Goal: Check status: Check status

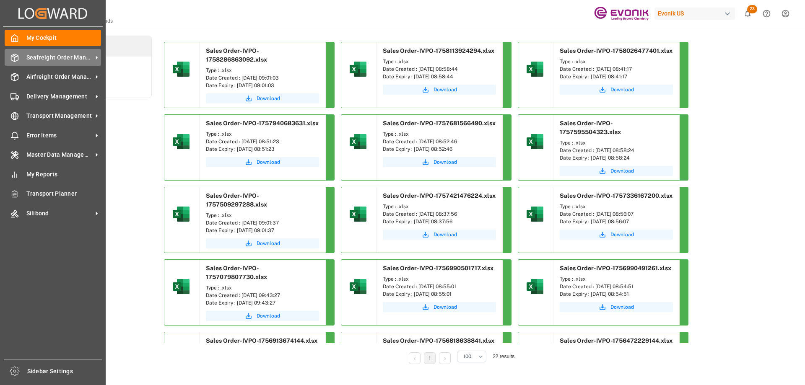
click at [67, 53] on span "Seafreight Order Management" at bounding box center [59, 57] width 66 height 9
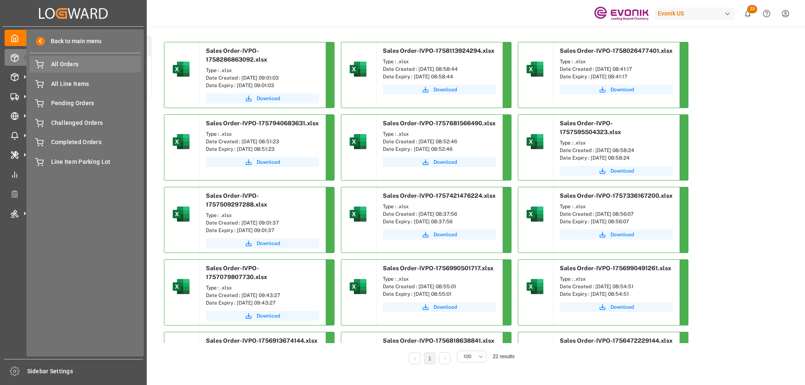
click at [78, 61] on span "All Orders" at bounding box center [96, 64] width 90 height 9
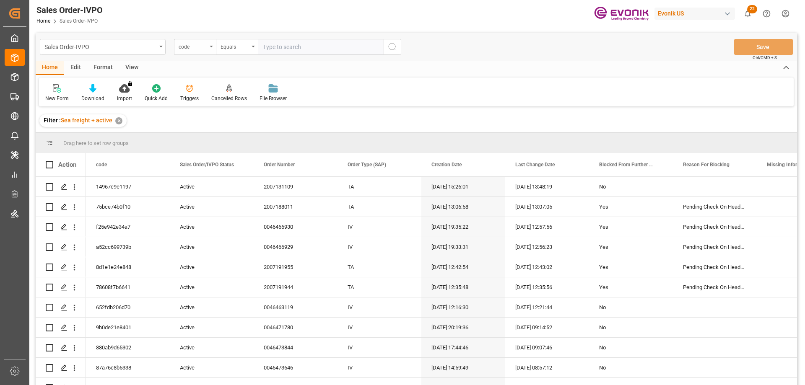
click at [197, 48] on div "code" at bounding box center [193, 46] width 29 height 10
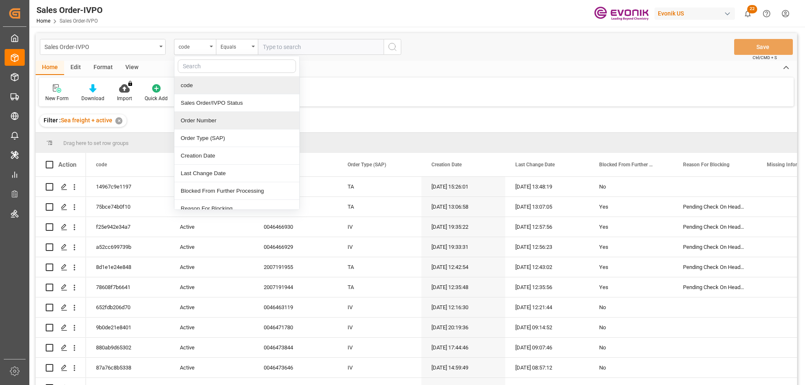
click at [196, 124] on div "Order Number" at bounding box center [236, 121] width 125 height 18
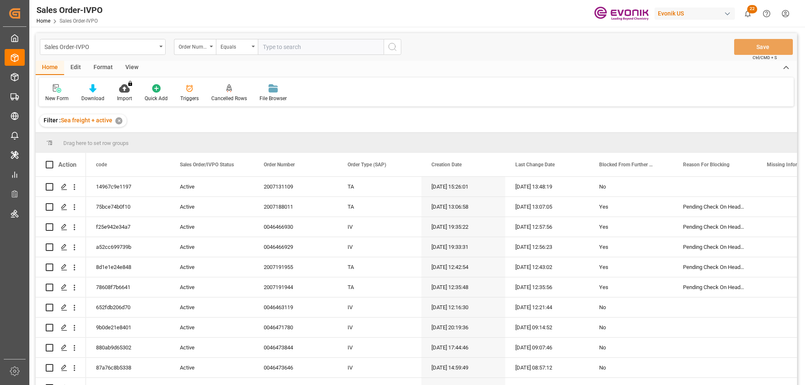
click at [301, 49] on input "text" at bounding box center [321, 47] width 126 height 16
paste input "46466979"
type input "0046466979"
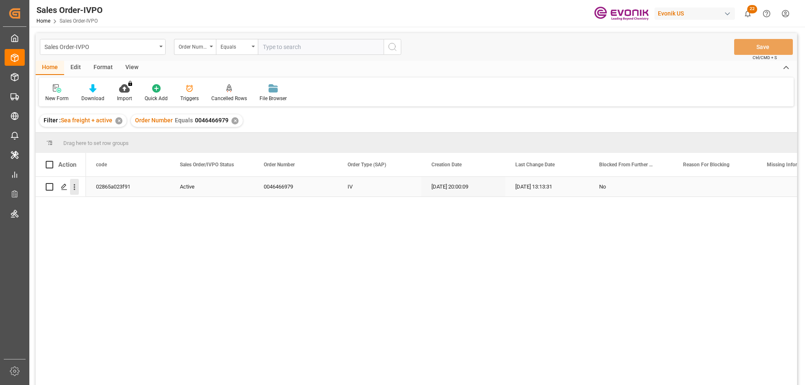
click at [72, 189] on icon "open menu" at bounding box center [74, 187] width 9 height 9
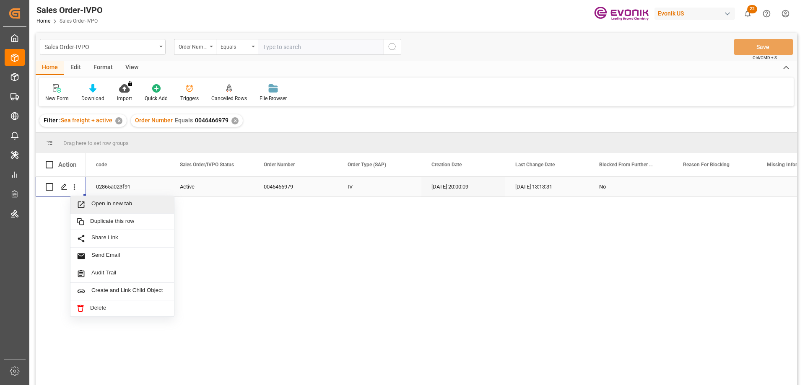
click at [94, 204] on span "Open in new tab" at bounding box center [129, 204] width 76 height 9
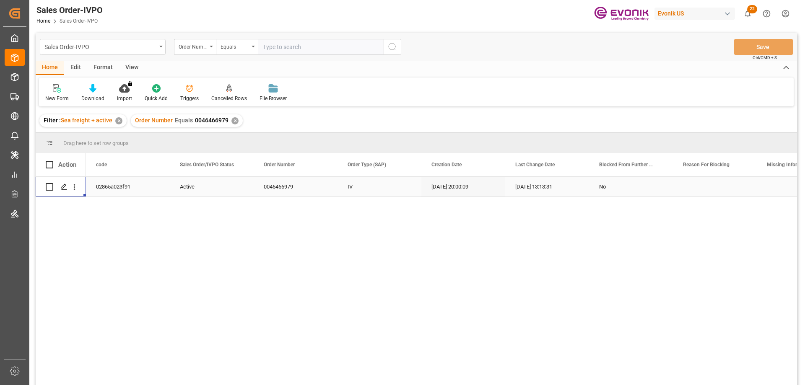
click at [274, 46] on input "text" at bounding box center [321, 47] width 126 height 16
paste input "0046467583"
type input "0046467583"
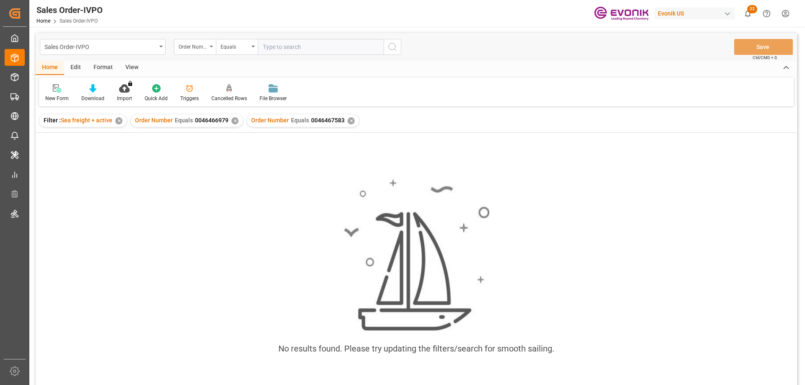
click at [233, 121] on div "✕" at bounding box center [234, 120] width 7 height 7
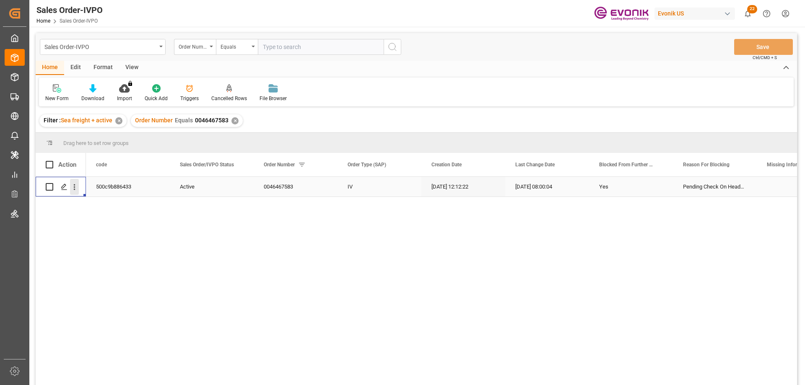
click at [74, 186] on icon "open menu" at bounding box center [74, 187] width 9 height 9
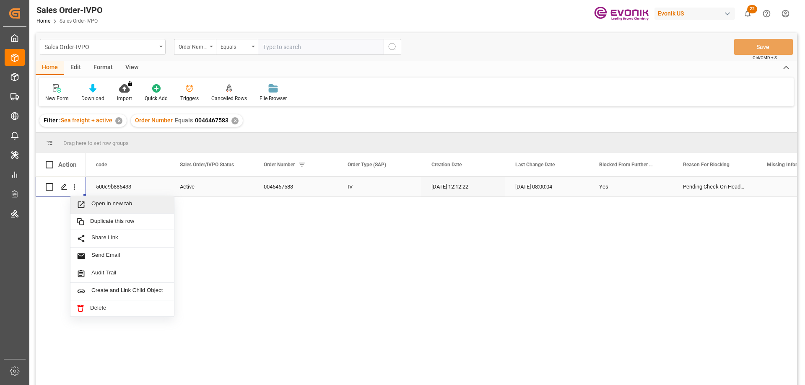
click at [112, 202] on span "Open in new tab" at bounding box center [129, 204] width 76 height 9
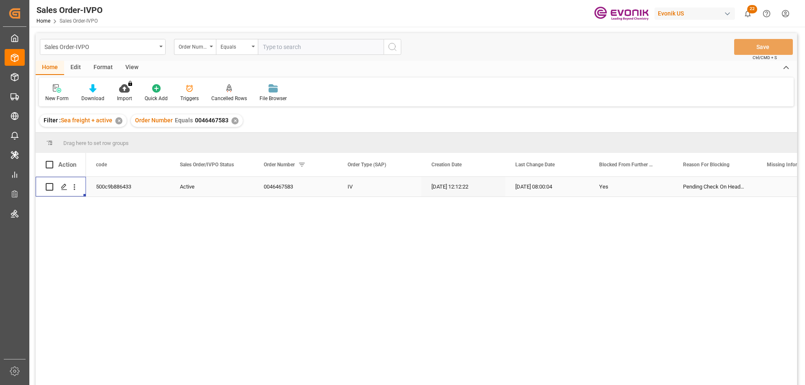
click at [303, 44] on input "text" at bounding box center [321, 47] width 126 height 16
paste input "2006999564"
type input "2006999564"
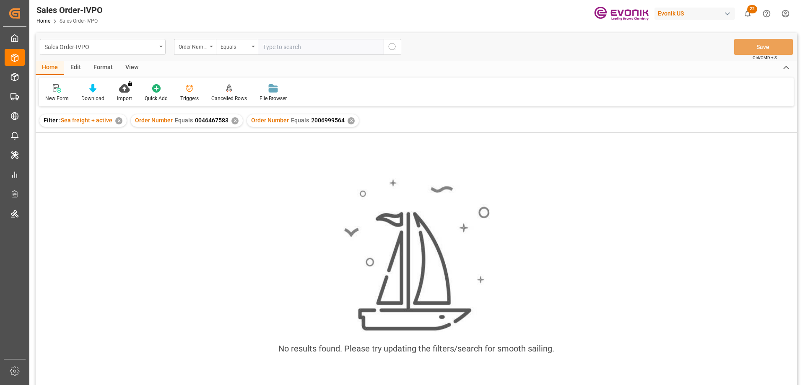
click at [234, 123] on div "✕" at bounding box center [234, 120] width 7 height 7
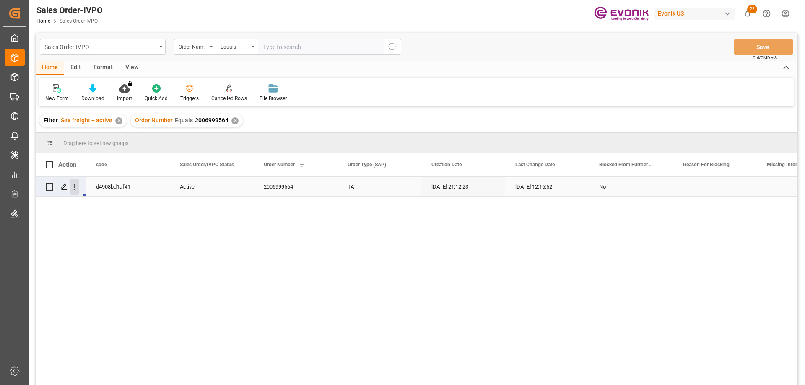
click at [70, 185] on icon "open menu" at bounding box center [74, 187] width 9 height 9
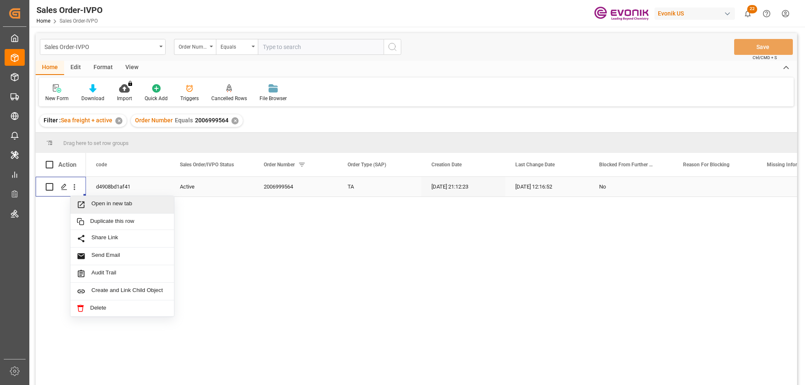
click at [94, 204] on span "Open in new tab" at bounding box center [129, 204] width 76 height 9
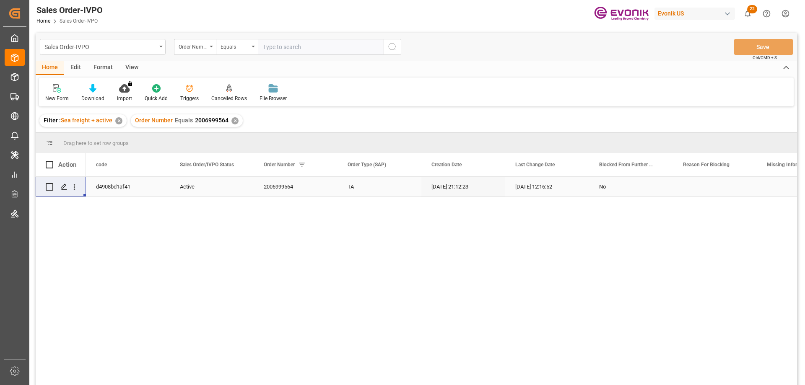
click at [315, 47] on input "text" at bounding box center [321, 47] width 126 height 16
paste input "2007104230"
type input "2007104230"
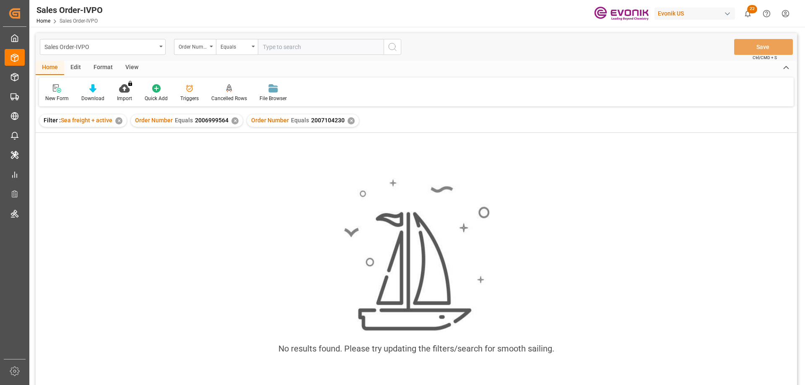
click at [232, 118] on div "✕" at bounding box center [234, 120] width 7 height 7
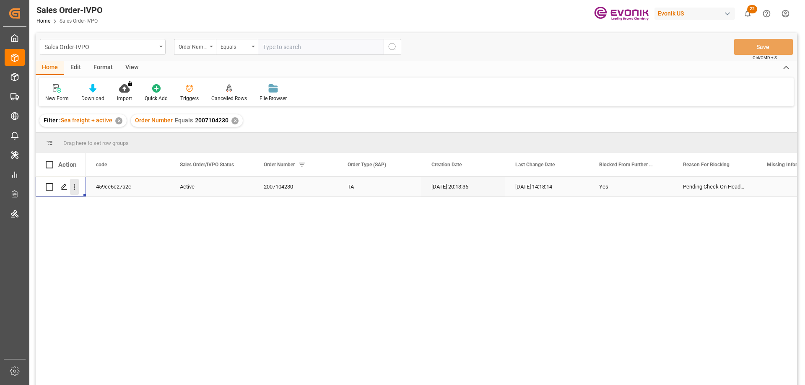
click at [73, 181] on button "open menu" at bounding box center [74, 187] width 9 height 16
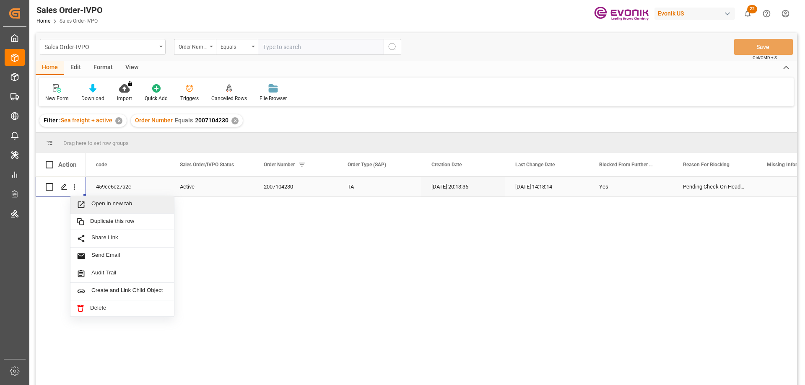
click at [104, 204] on span "Open in new tab" at bounding box center [129, 204] width 76 height 9
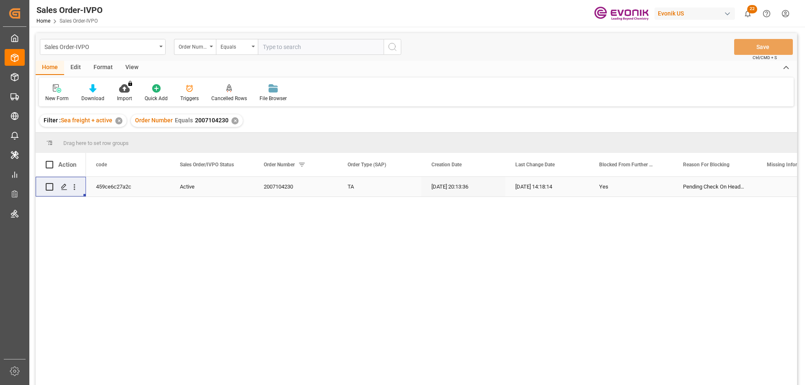
click at [327, 48] on input "text" at bounding box center [321, 47] width 126 height 16
paste input "0046467525"
type input "0046467525"
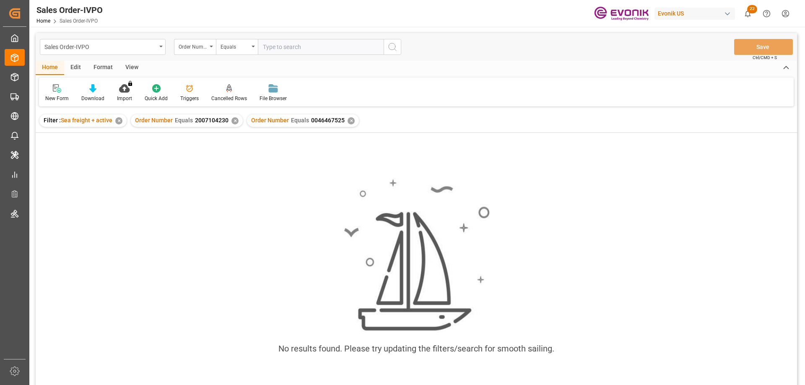
click at [235, 121] on div "✕" at bounding box center [234, 120] width 7 height 7
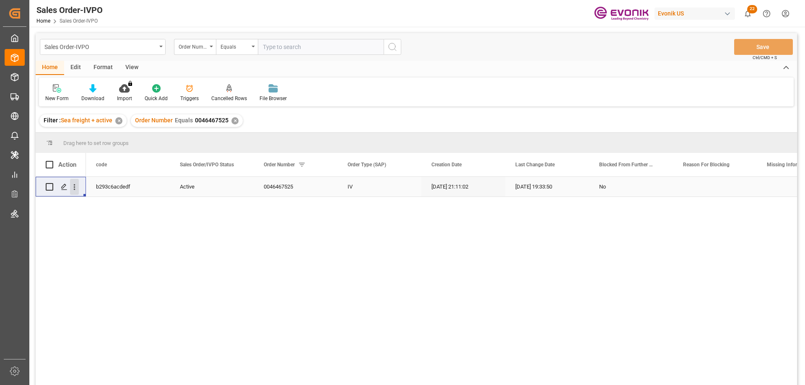
click at [75, 188] on icon "open menu" at bounding box center [74, 187] width 9 height 9
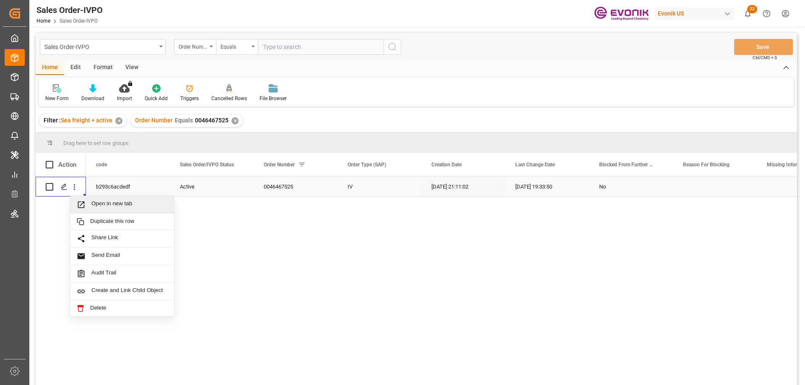
click at [101, 200] on div "Open in new tab" at bounding box center [122, 205] width 104 height 18
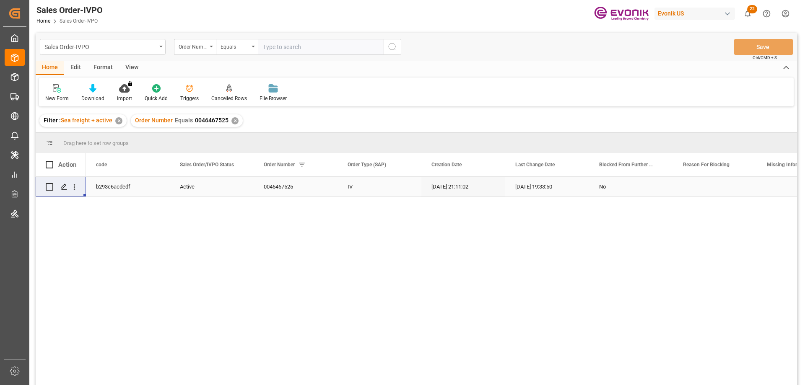
click at [305, 44] on input "text" at bounding box center [321, 47] width 126 height 16
paste input "2007185498"
type input "2007185498"
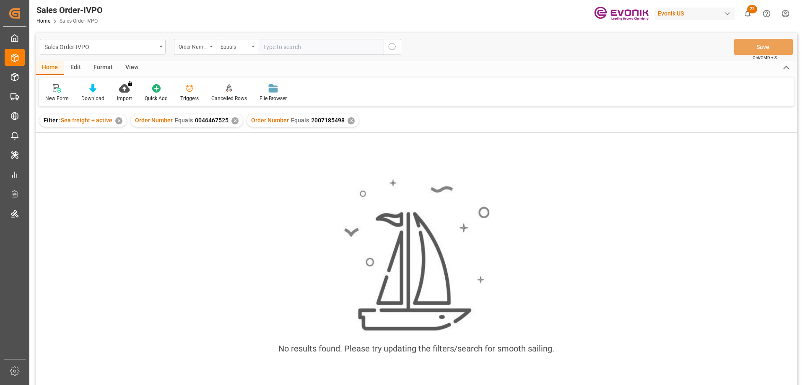
click at [233, 121] on div "✕" at bounding box center [234, 120] width 7 height 7
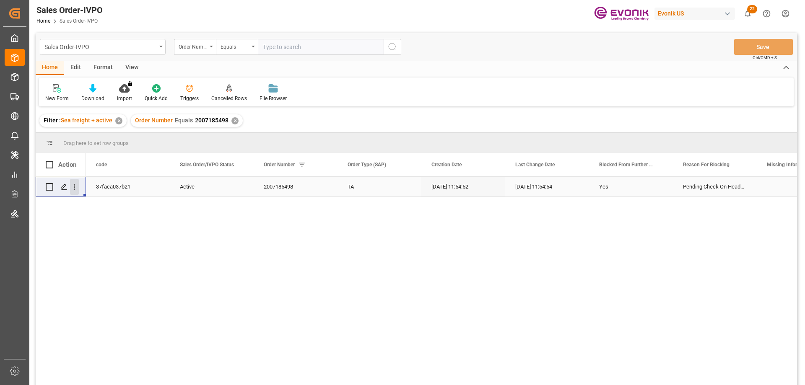
click at [72, 188] on icon "open menu" at bounding box center [74, 187] width 9 height 9
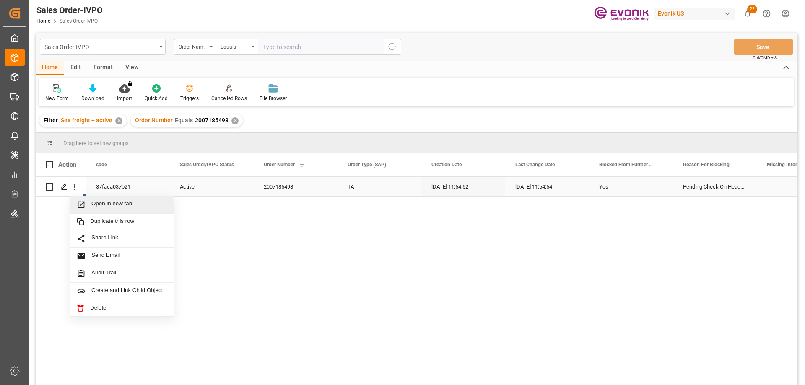
click at [112, 205] on span "Open in new tab" at bounding box center [129, 204] width 76 height 9
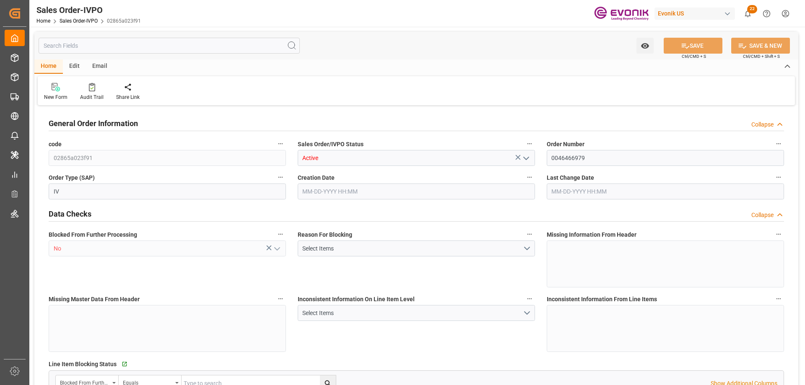
type input "NLRTM"
type input "0"
type input "1"
type input "2"
type input "17252"
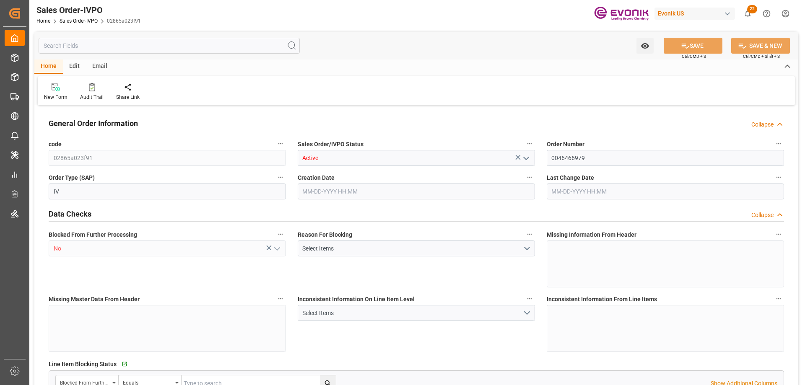
type input "0"
type input "17000"
type input "30"
type input "08-05-2025 20:00"
type input "09-10-2025 13:13"
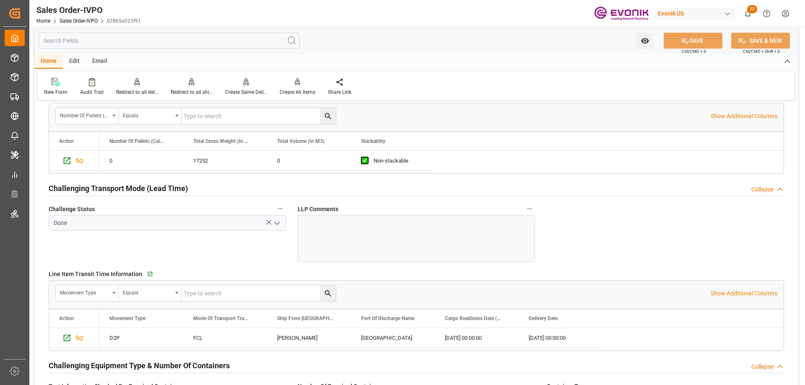
scroll to position [1300, 0]
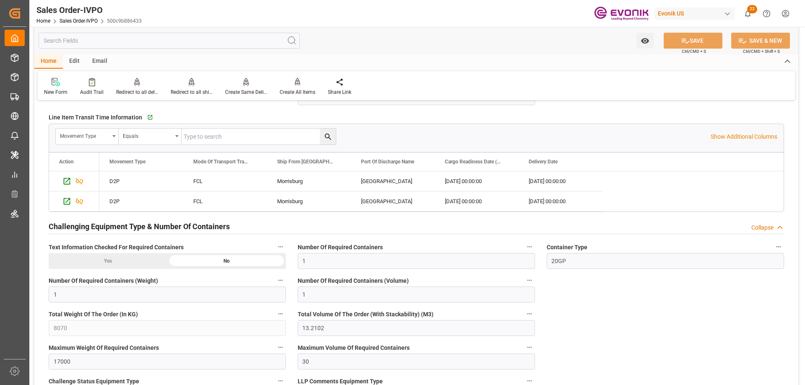
scroll to position [1425, 0]
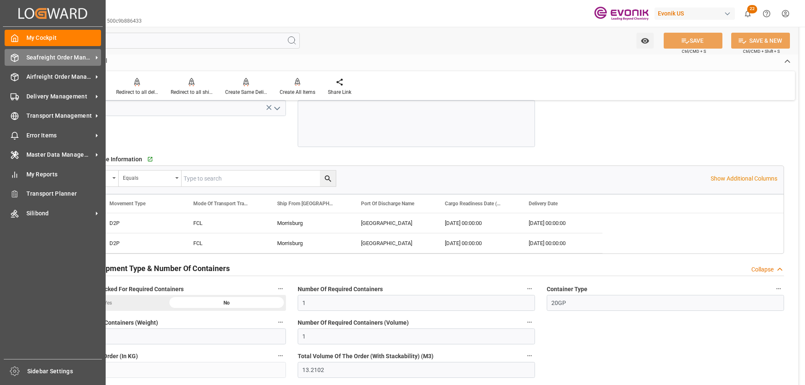
click at [73, 56] on span "Seafreight Order Management" at bounding box center [59, 57] width 66 height 9
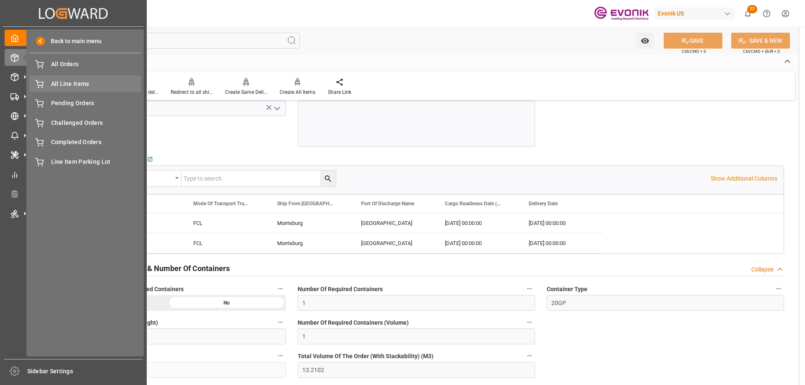
click at [71, 80] on span "All Line Items" at bounding box center [96, 84] width 90 height 9
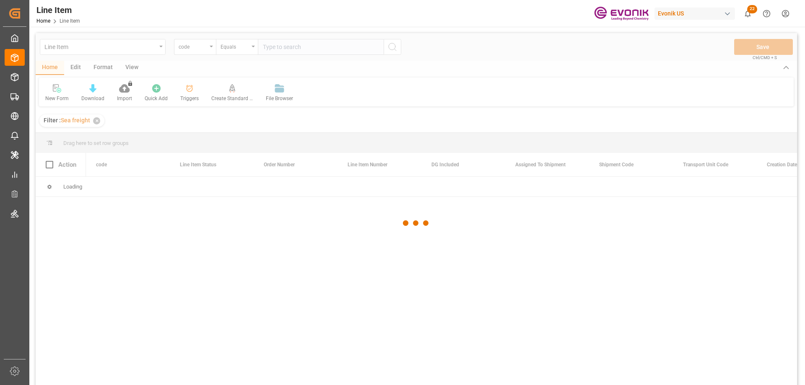
click at [210, 49] on div at bounding box center [416, 223] width 761 height 380
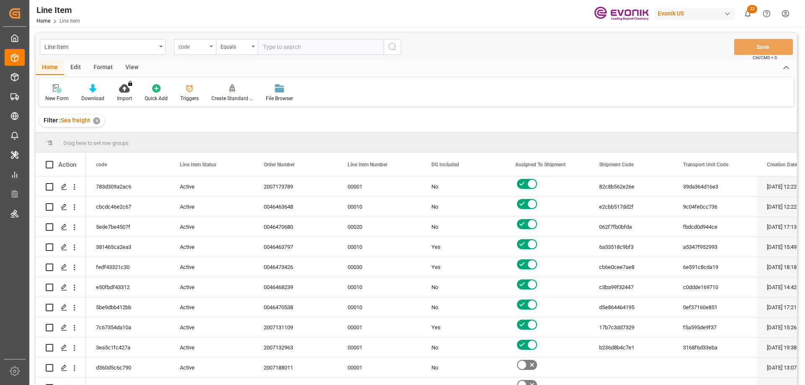
click at [211, 48] on div "code" at bounding box center [195, 47] width 42 height 16
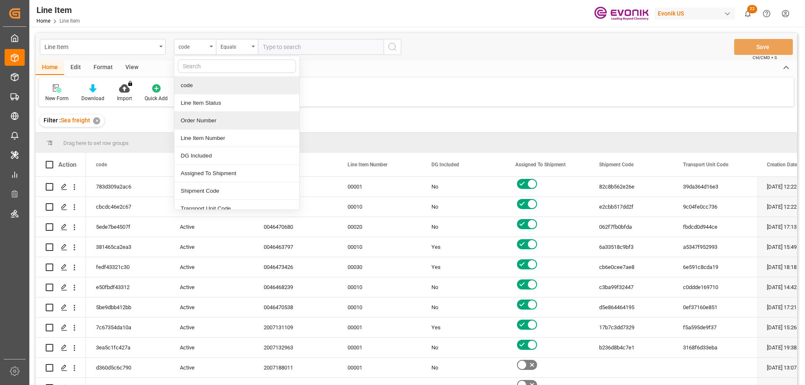
click at [207, 125] on div "Order Number" at bounding box center [236, 121] width 125 height 18
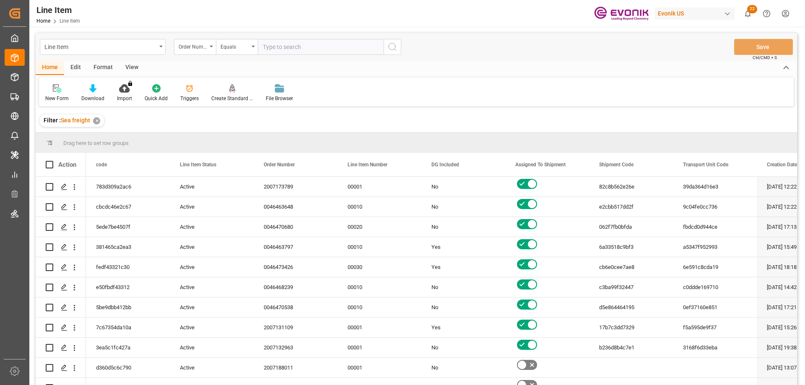
click at [296, 46] on input "text" at bounding box center [321, 47] width 126 height 16
paste input "2007180667"
type input "2007180667"
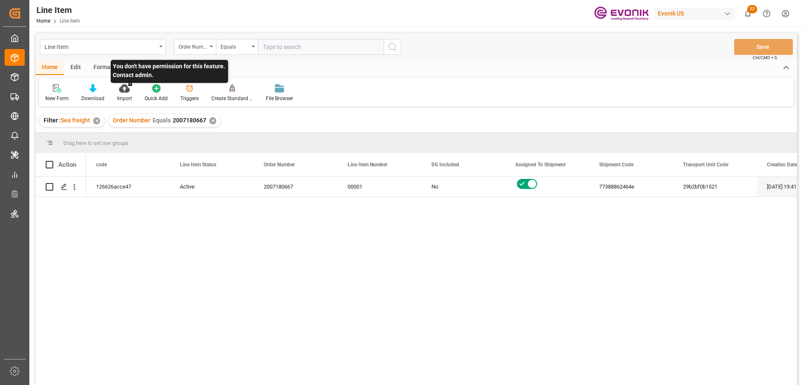
click at [123, 68] on p "You don't have permission for this feature. Contact admin." at bounding box center [169, 71] width 117 height 23
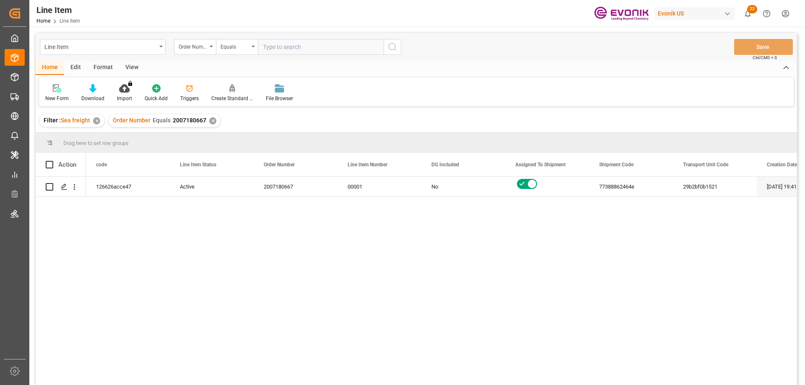
click at [127, 70] on div "View" at bounding box center [132, 68] width 26 height 14
click at [88, 98] on div "Standard Templates" at bounding box center [95, 99] width 42 height 8
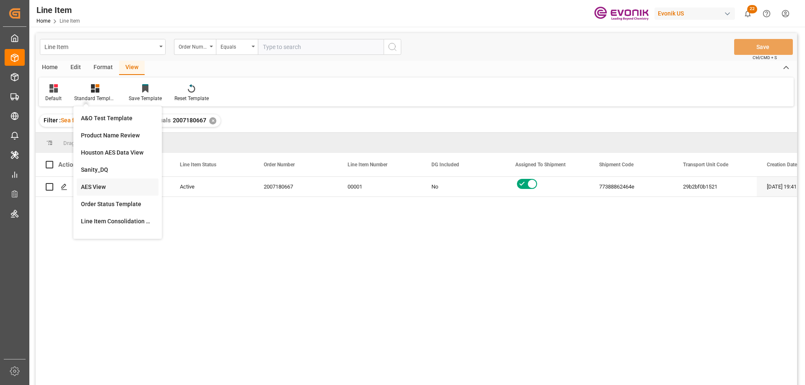
click at [96, 186] on div "AES View" at bounding box center [117, 187] width 73 height 9
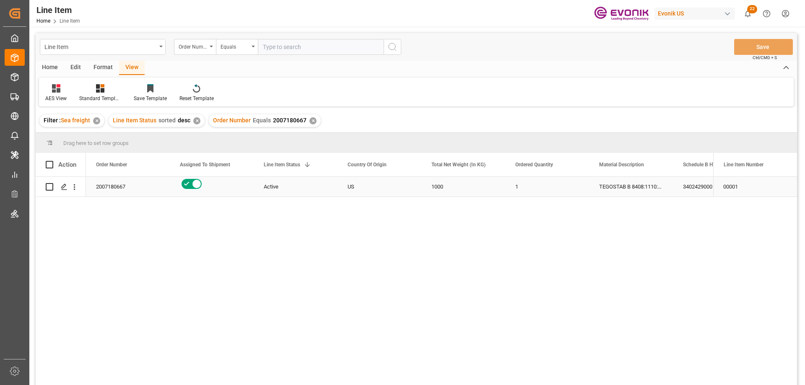
click at [101, 187] on div "2007180667" at bounding box center [128, 187] width 84 height 20
click at [691, 186] on div "3402429000" at bounding box center [715, 187] width 84 height 20
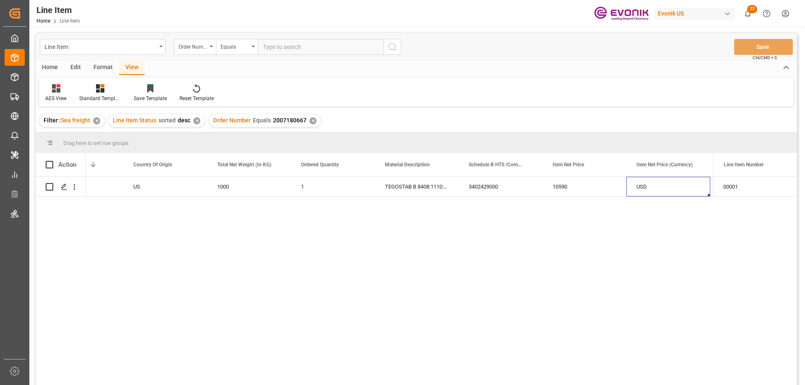
scroll to position [0, 298]
click at [99, 187] on div "US" at bounding box center [81, 187] width 84 height 20
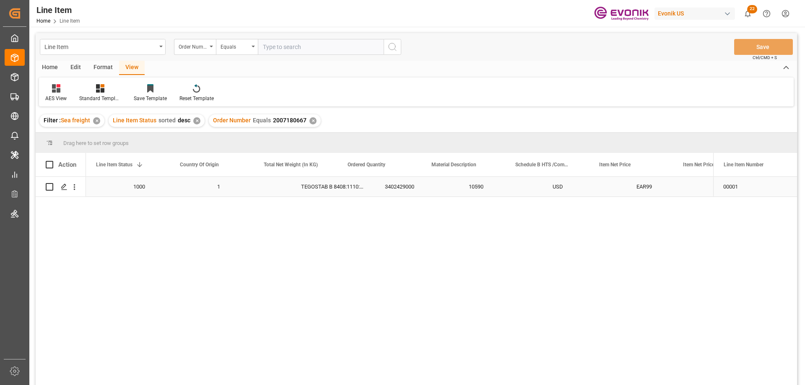
scroll to position [0, 168]
click at [76, 187] on icon "open menu" at bounding box center [74, 187] width 9 height 9
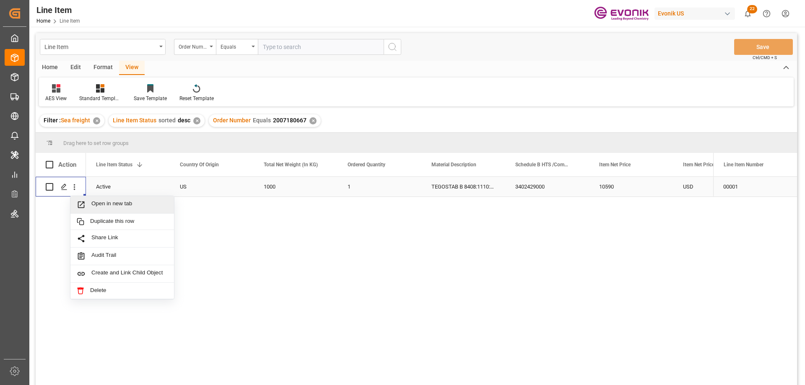
click at [96, 200] on span "Open in new tab" at bounding box center [129, 204] width 76 height 9
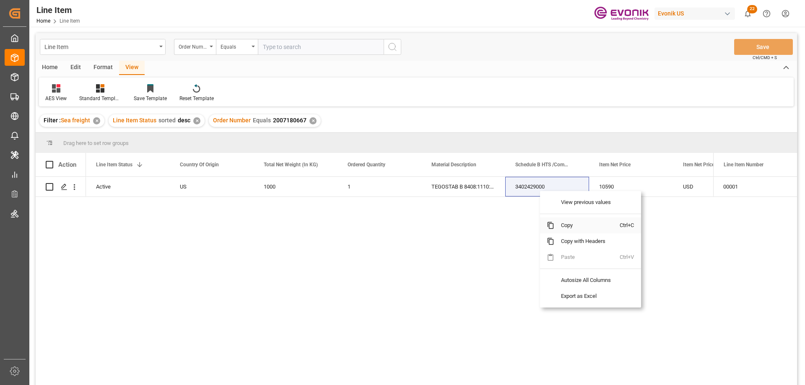
click at [569, 224] on span "Copy" at bounding box center [586, 226] width 65 height 16
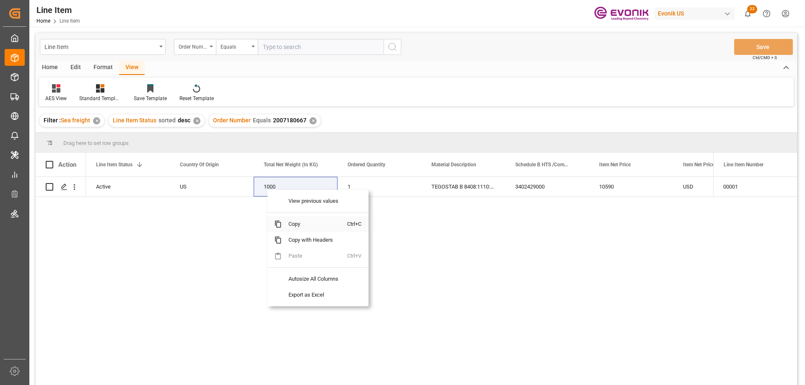
click at [296, 223] on span "Copy" at bounding box center [314, 224] width 65 height 16
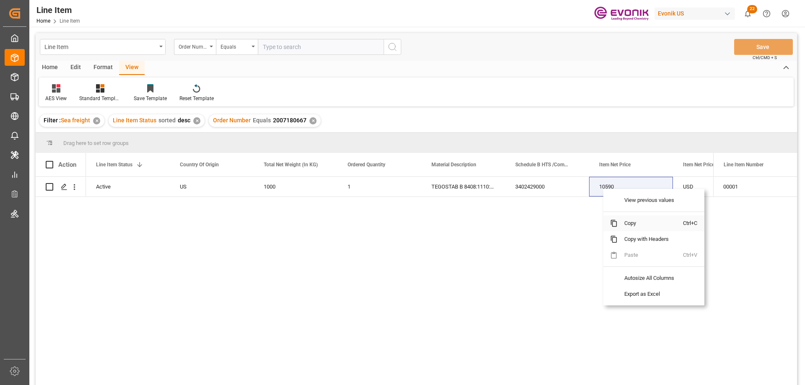
click at [627, 223] on span "Copy" at bounding box center [650, 223] width 65 height 16
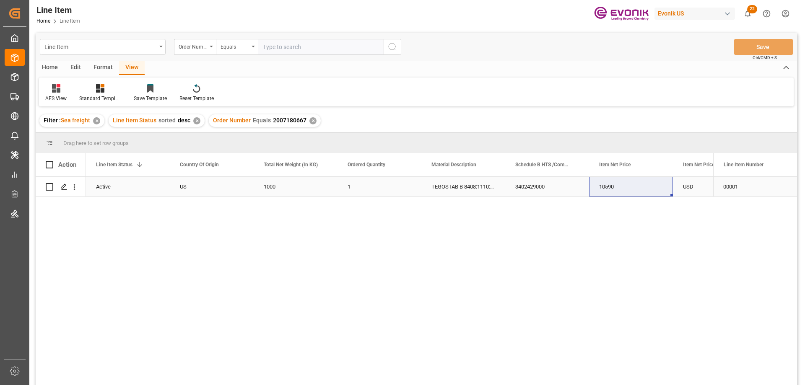
click at [106, 184] on div "Active" at bounding box center [128, 186] width 64 height 19
click at [683, 181] on div "10590" at bounding box center [715, 187] width 84 height 20
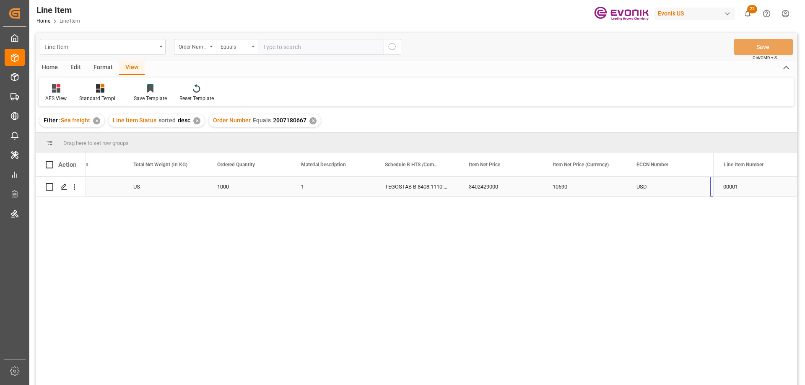
scroll to position [0, 298]
click at [107, 186] on div "US" at bounding box center [81, 187] width 84 height 20
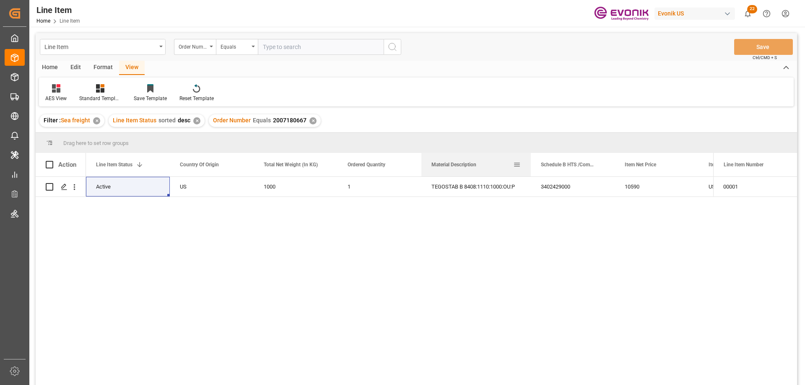
drag, startPoint x: 503, startPoint y: 162, endPoint x: 529, endPoint y: 164, distance: 25.7
click at [529, 164] on div at bounding box center [530, 164] width 3 height 23
click at [651, 164] on span "Item Net Price" at bounding box center [640, 165] width 31 height 6
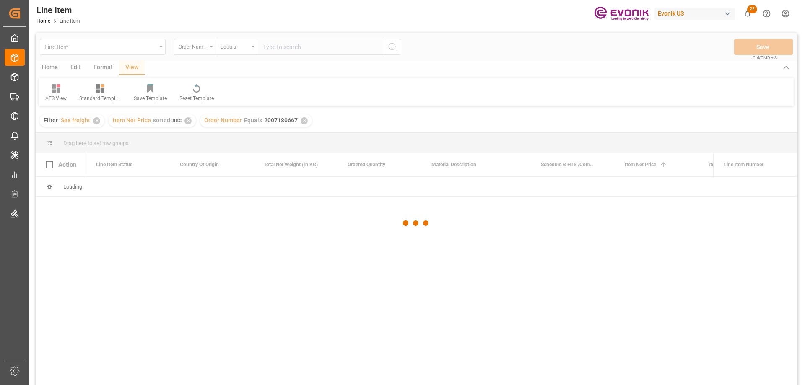
scroll to position [0, 240]
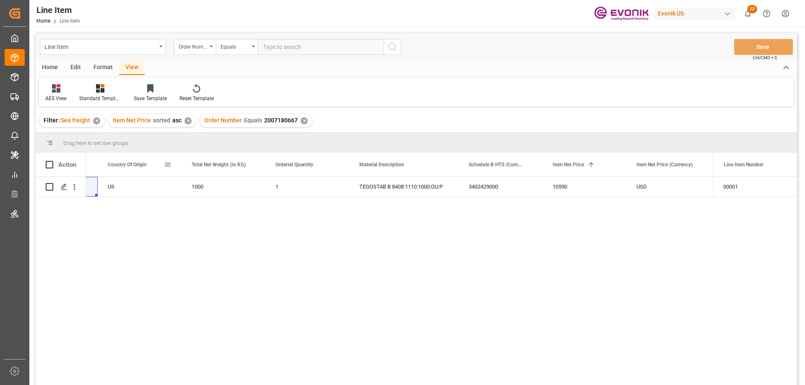
click at [110, 168] on div "Country Of Origin" at bounding box center [136, 164] width 56 height 23
click at [116, 160] on div "Country Of Origin 1" at bounding box center [136, 164] width 56 height 23
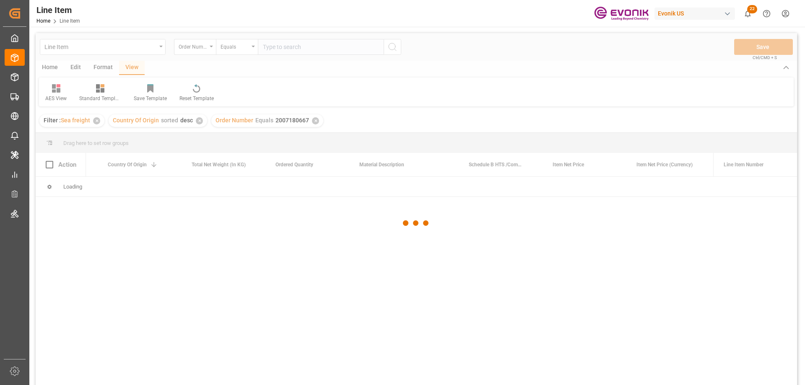
scroll to position [0, 168]
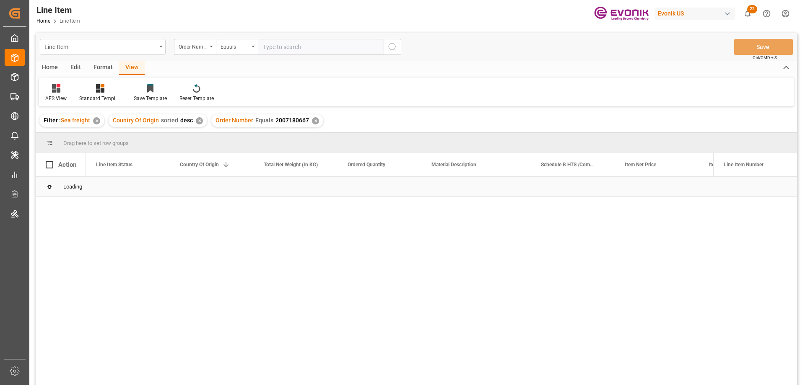
click at [119, 191] on div "Loading" at bounding box center [416, 187] width 761 height 20
click at [686, 179] on div "10590" at bounding box center [657, 187] width 84 height 20
click at [283, 44] on input "text" at bounding box center [321, 47] width 126 height 16
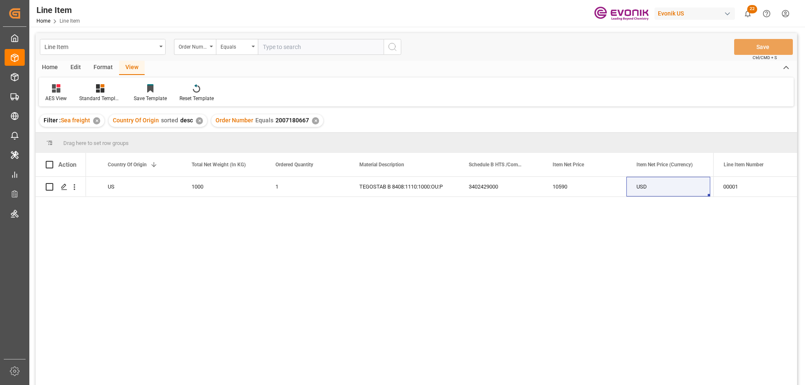
paste input "0046472721"
type input "0046472721"
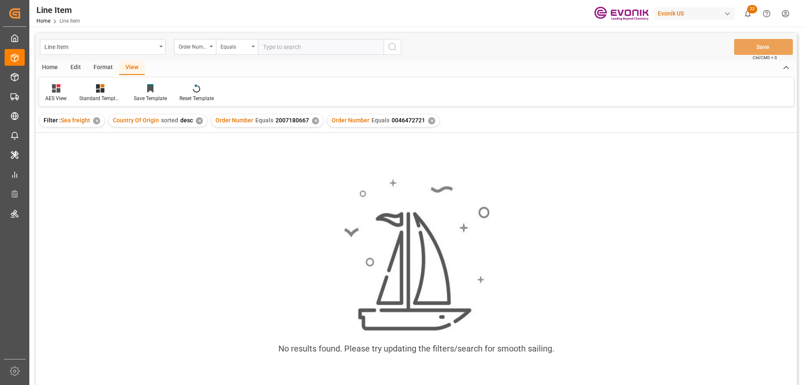
click at [312, 122] on div "✕" at bounding box center [315, 120] width 7 height 7
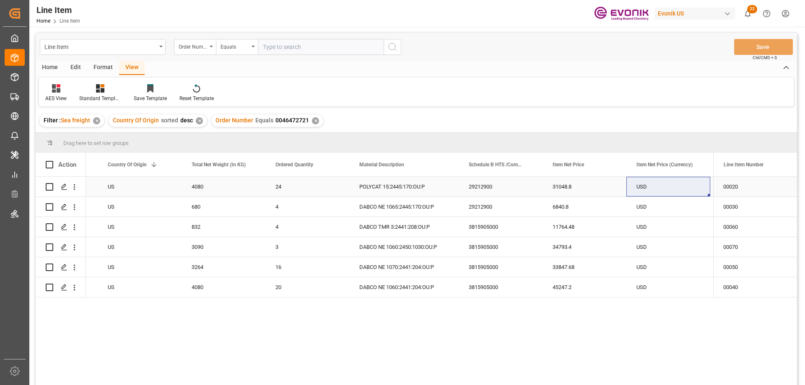
click at [121, 190] on div "US" at bounding box center [140, 187] width 84 height 20
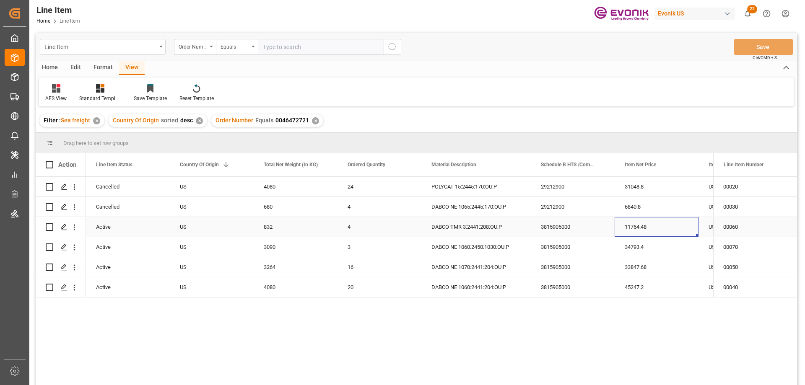
click at [676, 228] on div "11764.48" at bounding box center [657, 227] width 84 height 20
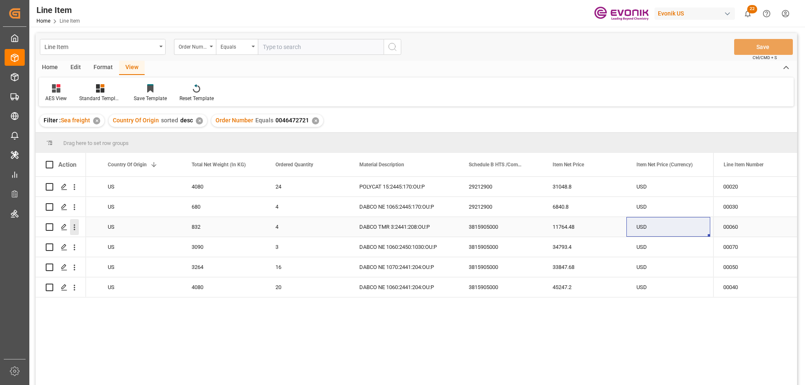
click at [73, 227] on icon "open menu" at bounding box center [74, 227] width 9 height 9
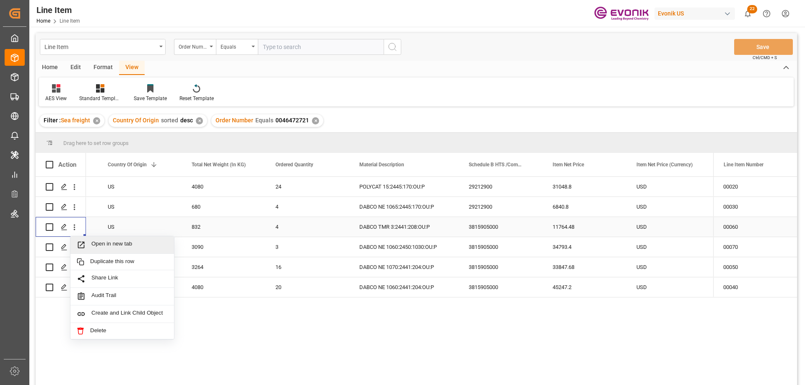
click at [107, 245] on span "Open in new tab" at bounding box center [129, 245] width 76 height 9
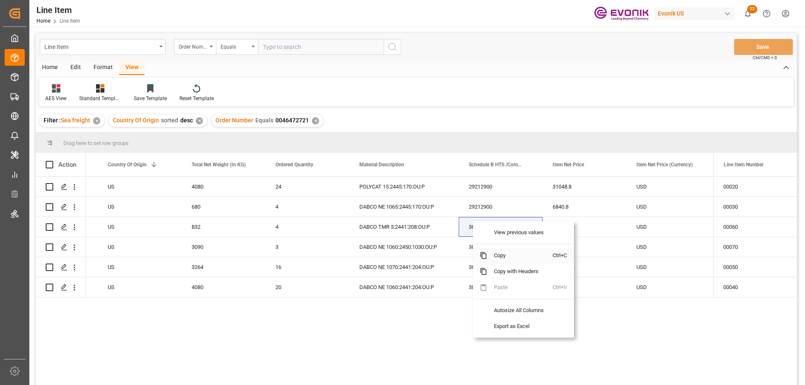
click at [502, 258] on span "Copy" at bounding box center [519, 256] width 65 height 16
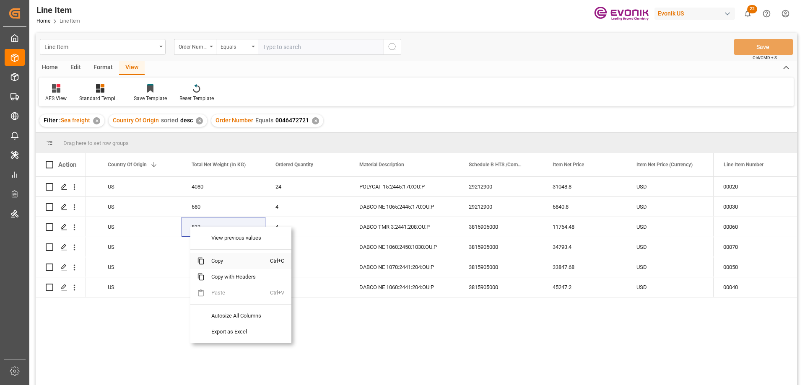
click at [219, 260] on span "Copy" at bounding box center [237, 261] width 65 height 16
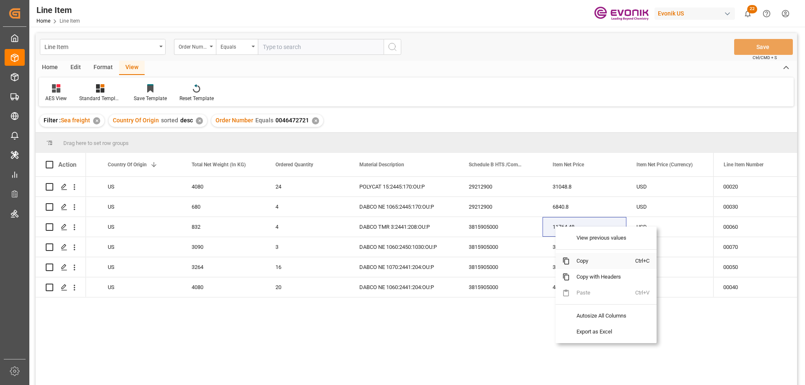
click at [588, 260] on span "Copy" at bounding box center [602, 261] width 65 height 16
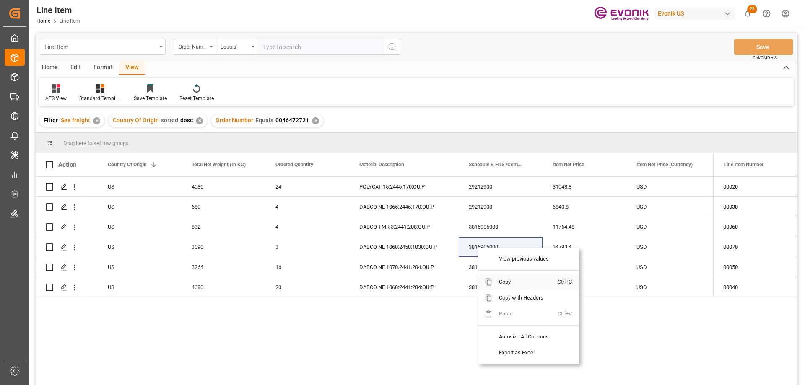
click at [501, 282] on span "Copy" at bounding box center [524, 282] width 65 height 16
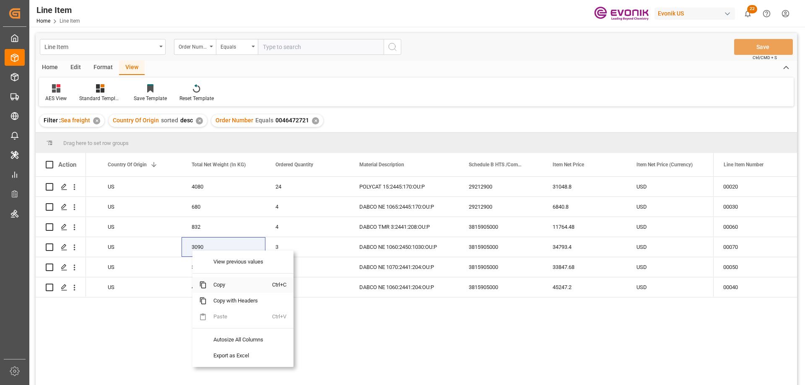
click at [219, 286] on span "Copy" at bounding box center [239, 285] width 65 height 16
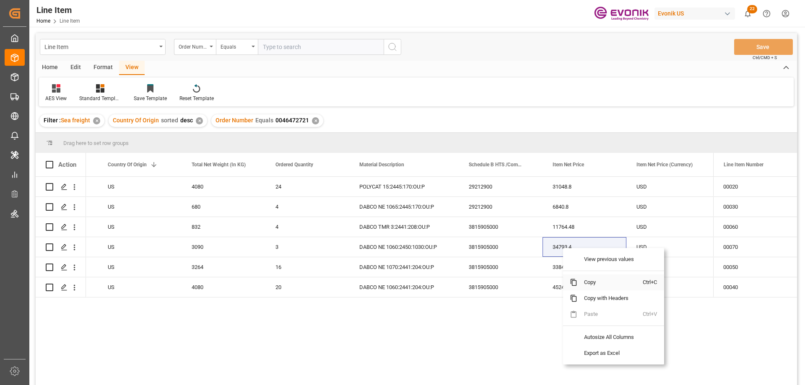
click at [586, 284] on span "Copy" at bounding box center [609, 283] width 65 height 16
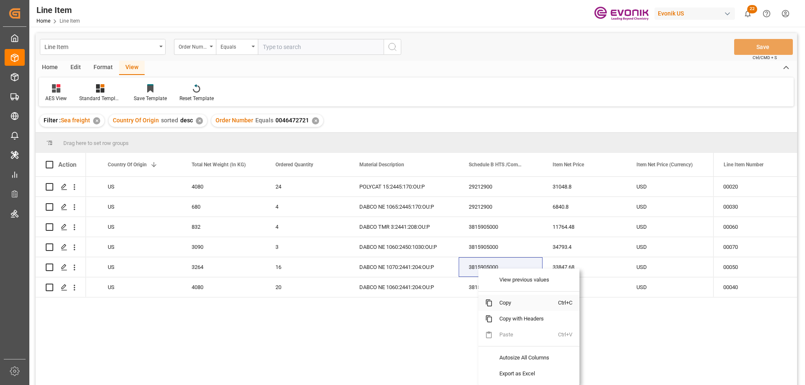
click at [502, 304] on span "Copy" at bounding box center [525, 303] width 65 height 16
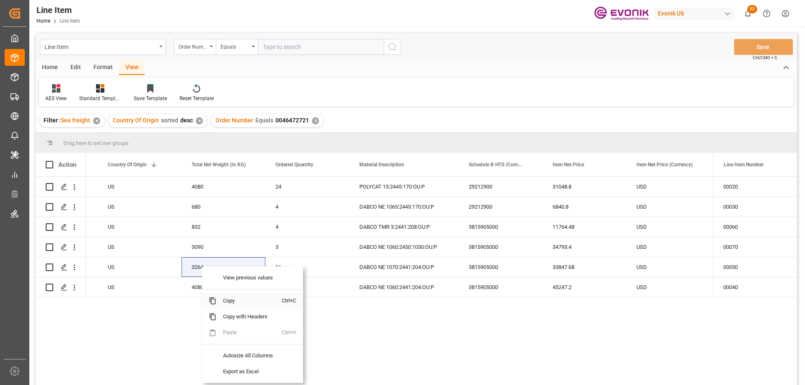
click at [225, 298] on span "Copy" at bounding box center [248, 301] width 65 height 16
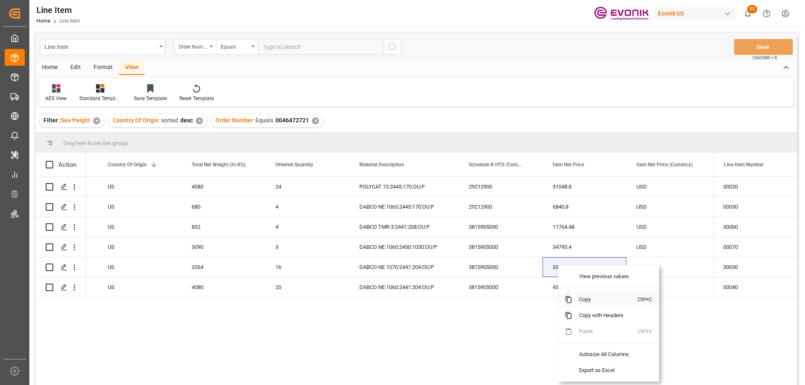
click at [581, 298] on span "Copy" at bounding box center [604, 300] width 65 height 16
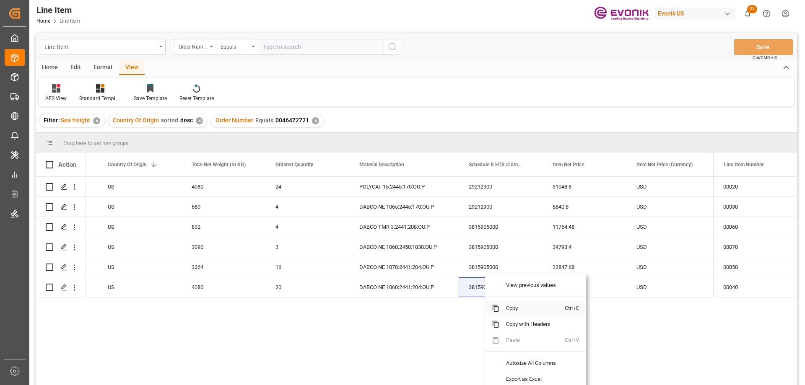
click at [515, 311] on span "Copy" at bounding box center [531, 309] width 65 height 16
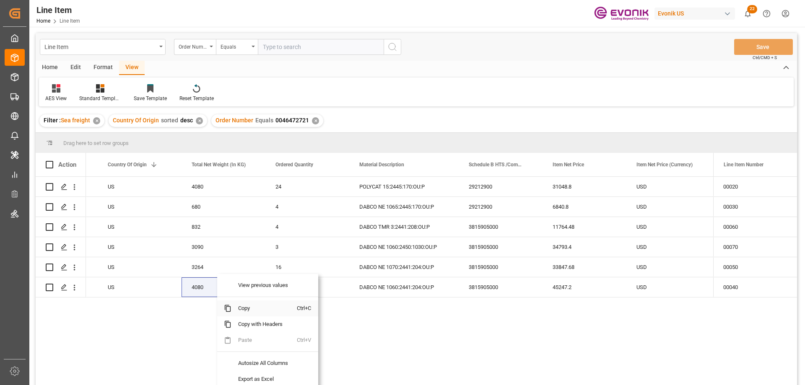
click at [239, 314] on span "Copy" at bounding box center [263, 309] width 65 height 16
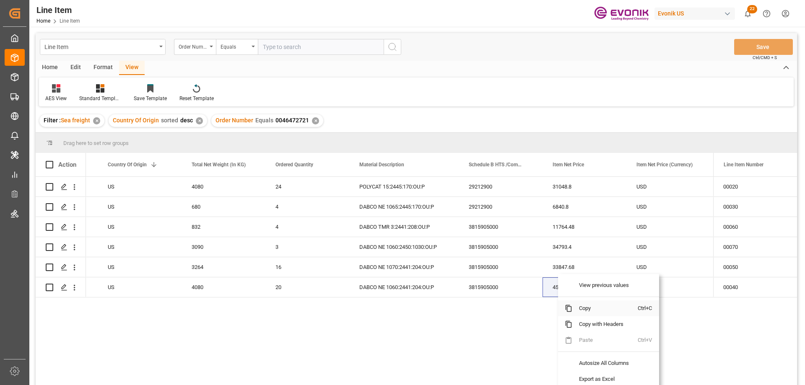
click at [584, 313] on span "Copy" at bounding box center [604, 309] width 65 height 16
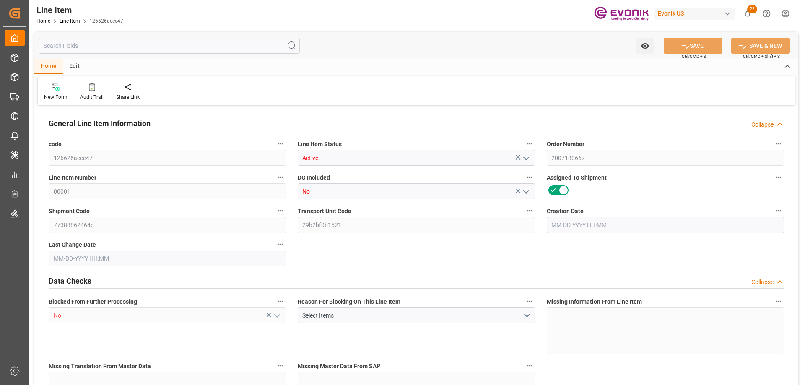
type input "1"
type input "1058"
type input "1000"
type input "1.4466"
type input "1"
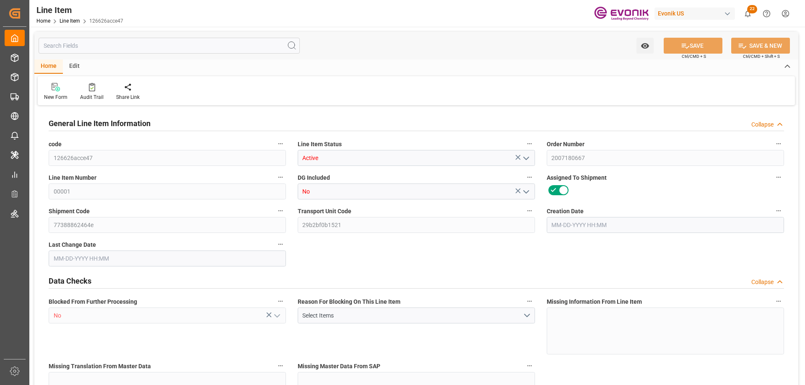
type input "10590"
type input "1"
type input "1058"
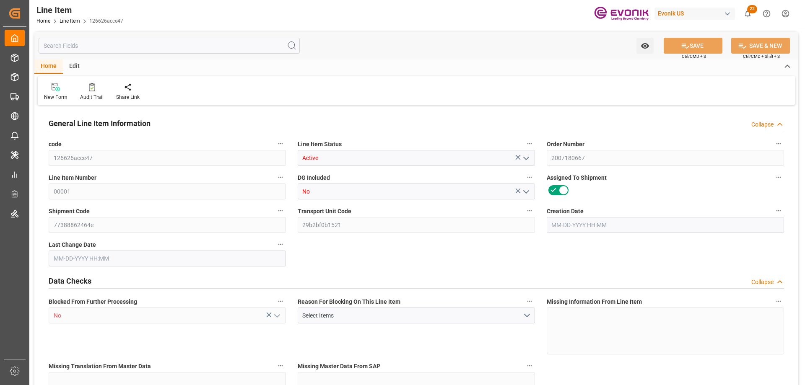
type input "1058"
type input "1000"
type input "1.4466"
type input "1446.573"
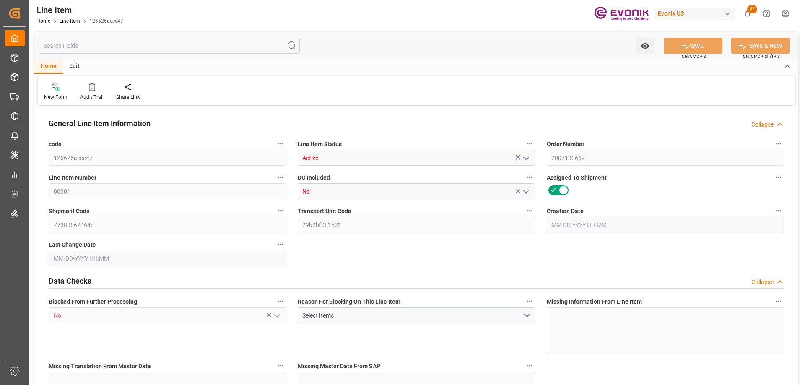
type input "1"
type input "1058"
type input "1000"
type input "1.4466"
type input "09-11-2025 19:41"
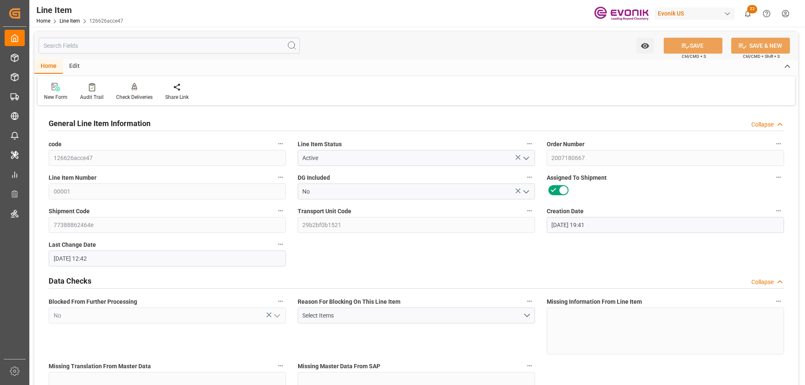
type input "09-18-2025 12:42"
type input "10-18-2025"
type input "09-19-2025"
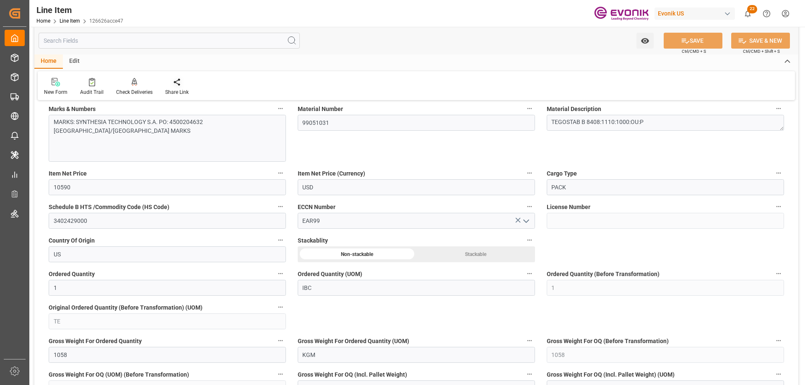
scroll to position [587, 0]
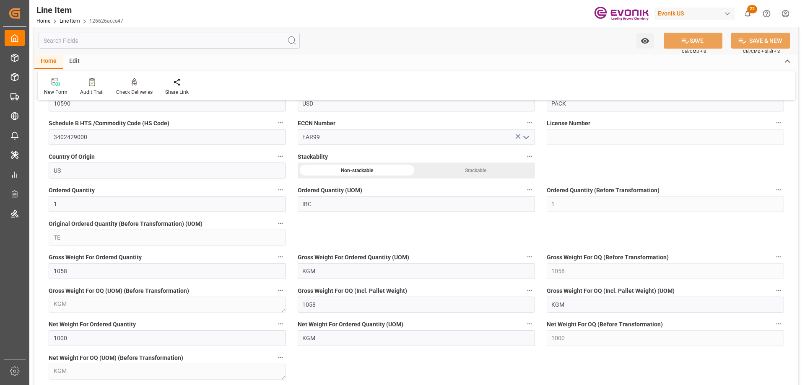
click at [124, 44] on input "text" at bounding box center [169, 41] width 261 height 16
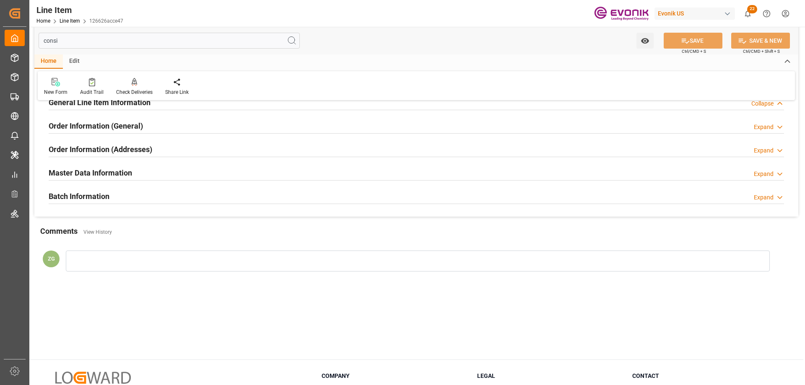
scroll to position [0, 0]
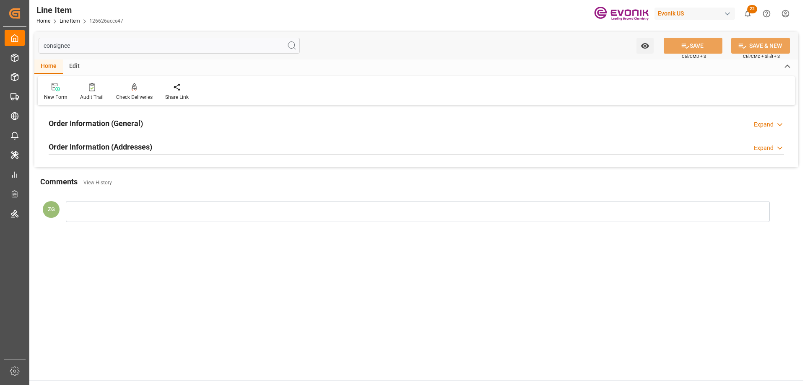
type input "consignee"
click at [117, 143] on h2 "Order Information (Addresses)" at bounding box center [101, 146] width 104 height 11
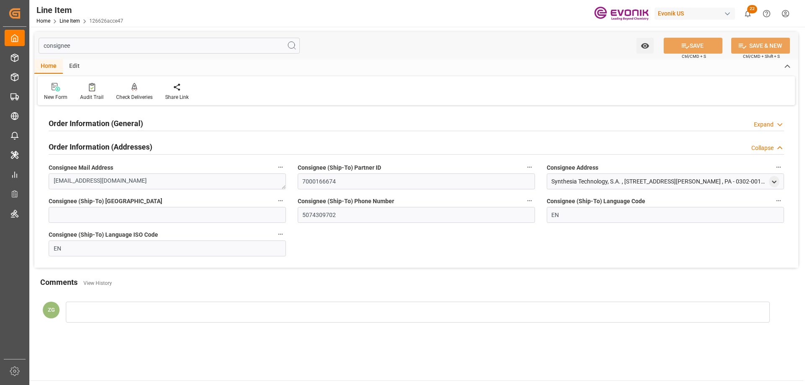
click at [113, 125] on h2 "Order Information (General)" at bounding box center [96, 123] width 94 height 11
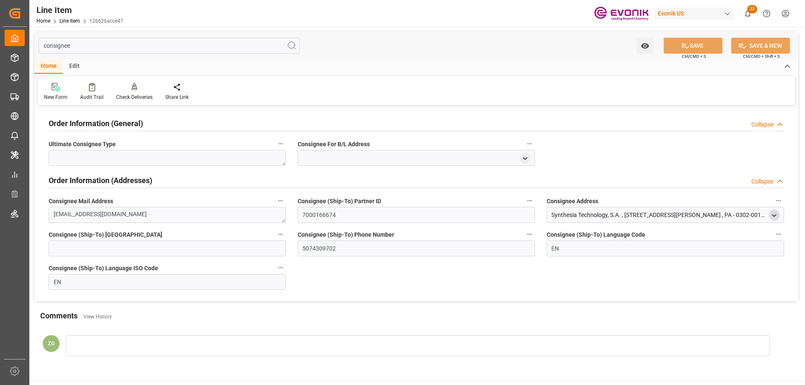
click at [774, 213] on icon "open menu" at bounding box center [774, 215] width 7 height 7
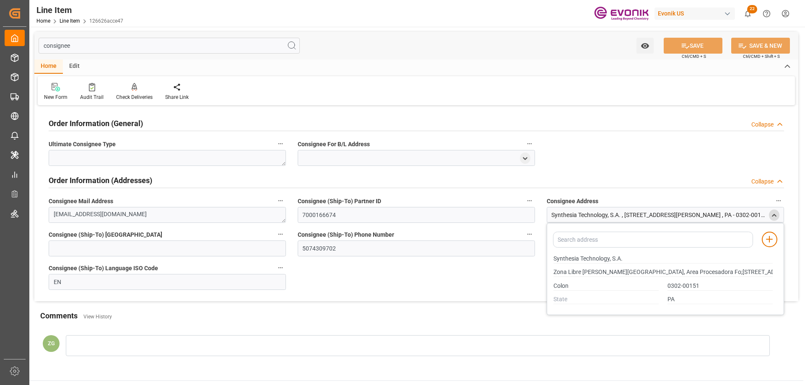
click at [487, 10] on div "Line Item Home Line Item 126626acce47 Evonik US 22 Notifications Only show unre…" at bounding box center [413, 13] width 781 height 27
drag, startPoint x: 675, startPoint y: 298, endPoint x: 655, endPoint y: 298, distance: 19.3
click at [655, 298] on div "PA" at bounding box center [663, 300] width 228 height 14
drag, startPoint x: 553, startPoint y: 259, endPoint x: 605, endPoint y: 260, distance: 51.6
click at [605, 260] on div "Synthesia Technology, S.A." at bounding box center [663, 259] width 228 height 14
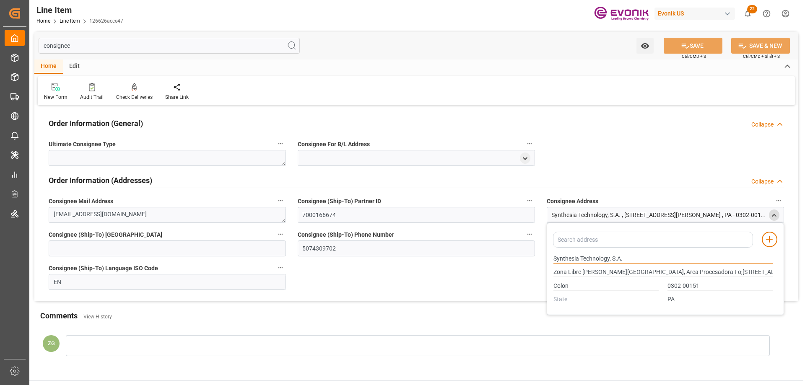
drag, startPoint x: 554, startPoint y: 258, endPoint x: 610, endPoint y: 257, distance: 55.3
click at [610, 257] on input "Synthesia Technology, S.A." at bounding box center [662, 258] width 219 height 9
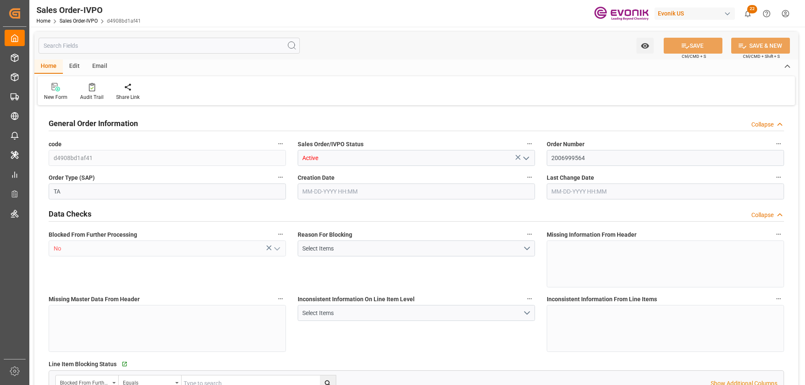
type input "ZADUR"
type input "0"
type input "1"
type input "2"
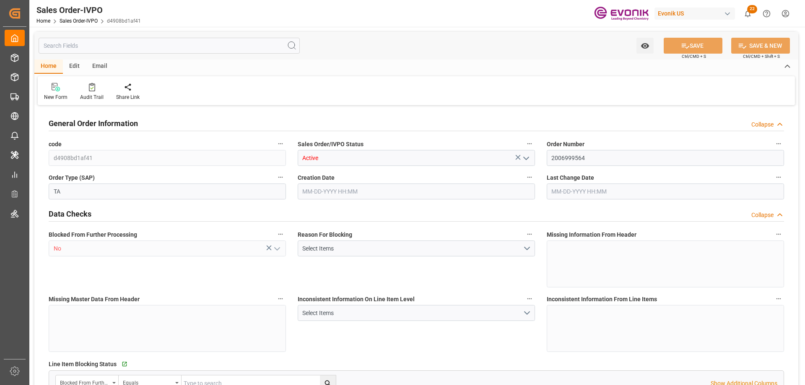
type input "15874.231"
type input "64.6778"
type input "19000"
type input "60"
type input "[DATE] 21:12"
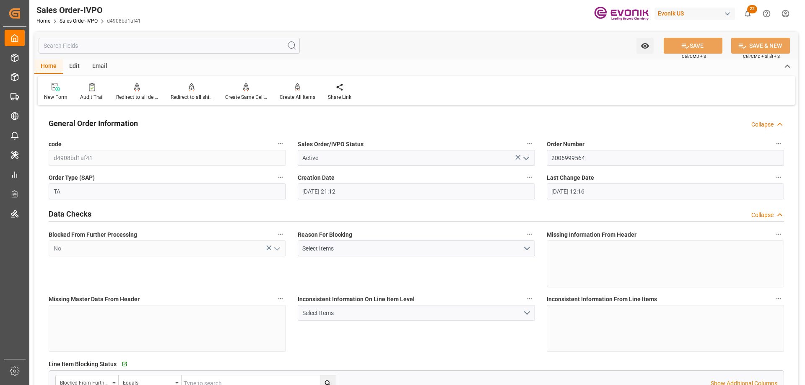
type input "[DATE] 12:16"
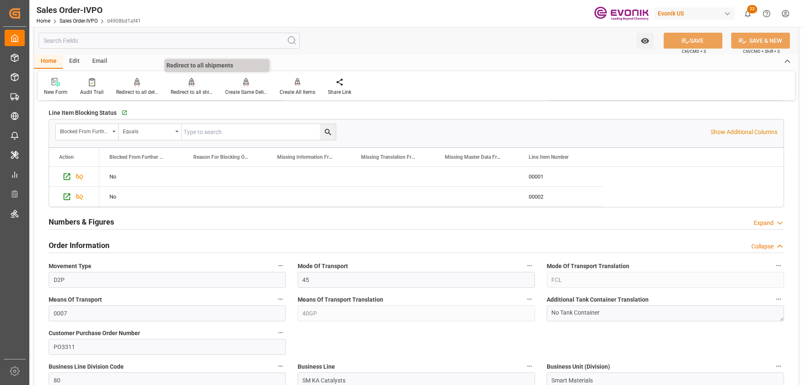
click at [195, 90] on div "Redirect to all shipments" at bounding box center [192, 92] width 42 height 8
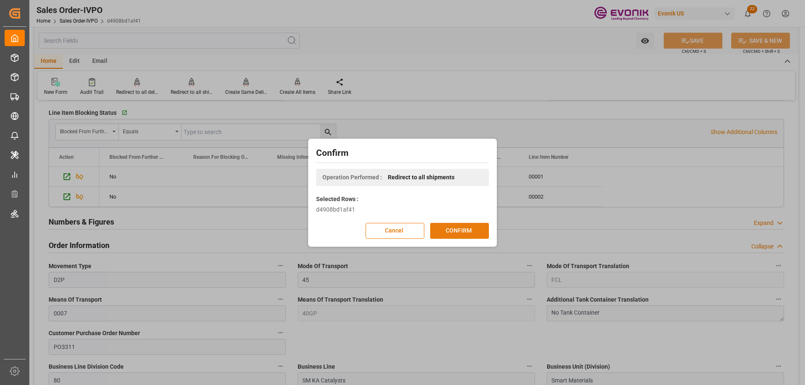
click at [446, 223] on button "CONFIRM" at bounding box center [459, 231] width 59 height 16
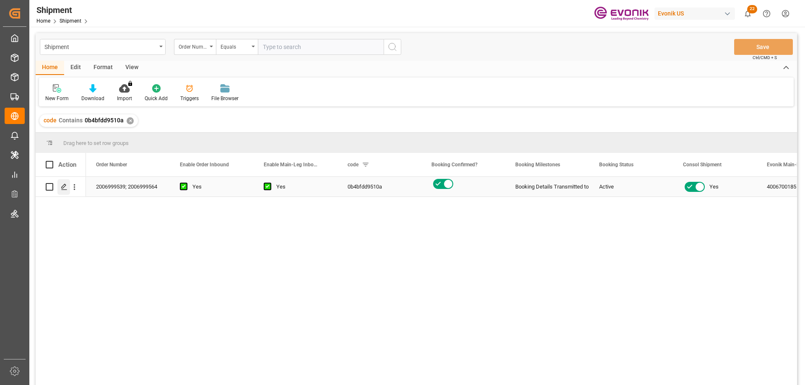
click at [63, 189] on icon "Press SPACE to select this row." at bounding box center [64, 187] width 7 height 7
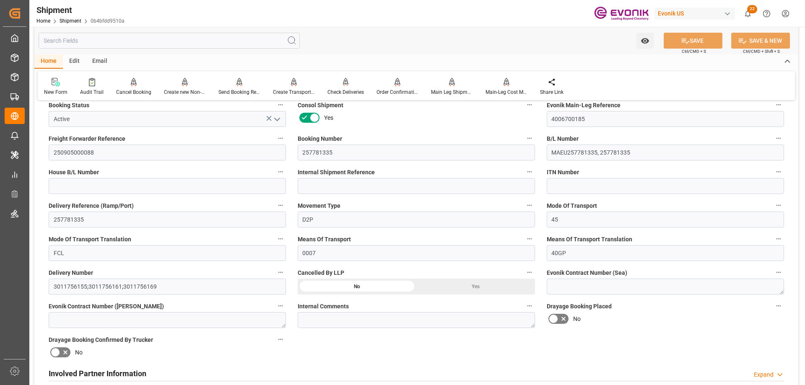
scroll to position [503, 0]
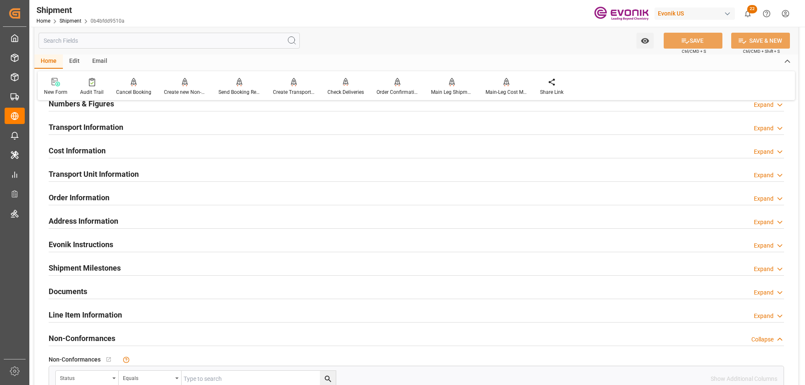
click at [90, 176] on h2 "Transport Unit Information" at bounding box center [94, 174] width 90 height 11
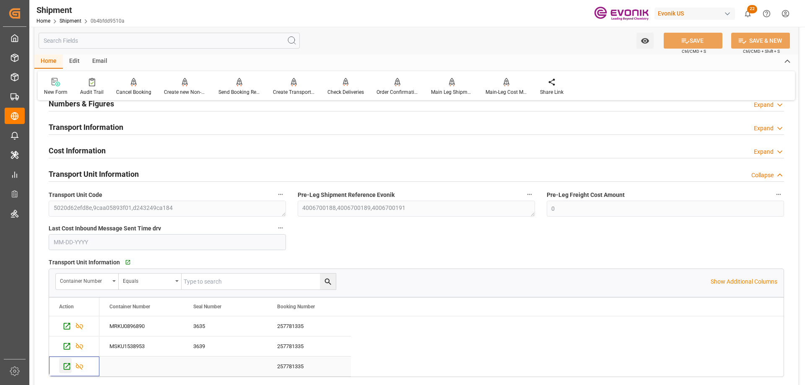
click at [69, 366] on icon "Press SPACE to select this row." at bounding box center [66, 366] width 9 height 9
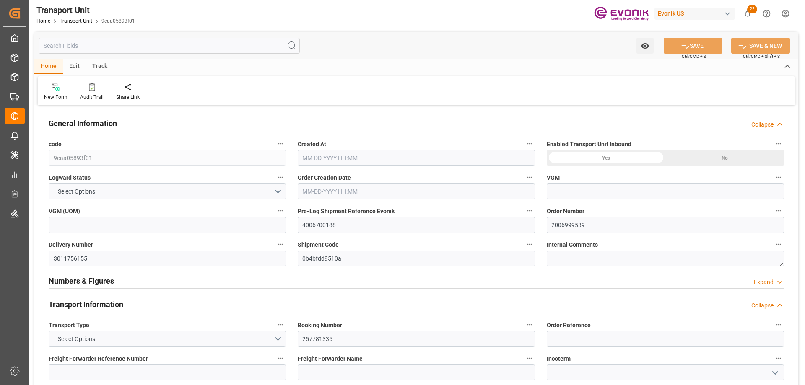
click at [92, 43] on input "text" at bounding box center [169, 46] width 261 height 16
type input "[DATE]"
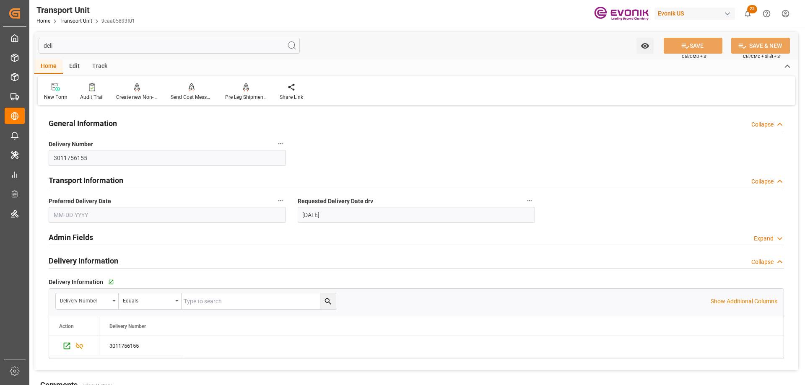
type input "deli"
drag, startPoint x: 106, startPoint y: 156, endPoint x: 48, endPoint y: 155, distance: 57.4
click at [48, 155] on div "Delivery Number 3011756155" at bounding box center [167, 152] width 249 height 34
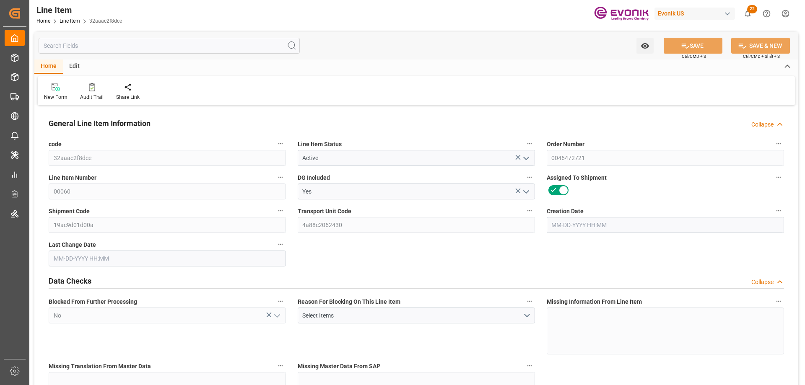
type input "1"
type input "899.2"
type input "832"
type input "1.1501"
type input "4"
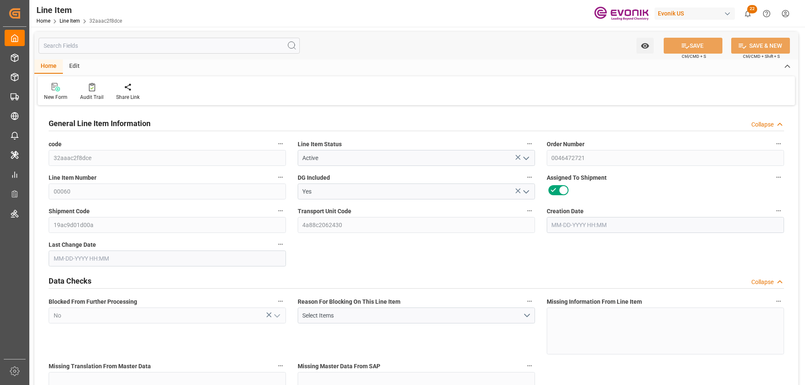
type input "11764.48"
type input "4"
type input "899.2"
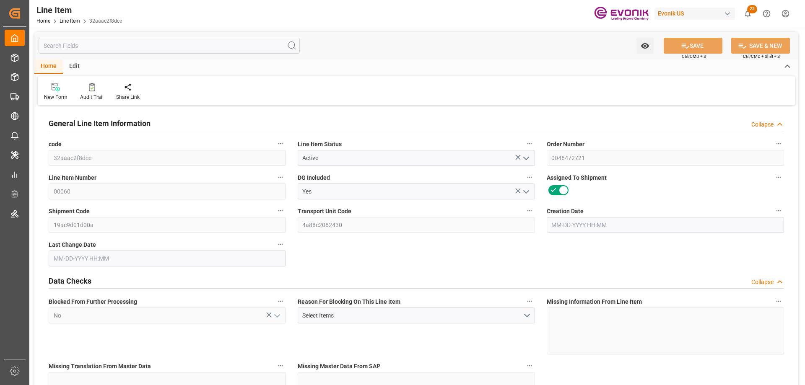
type input "919.2"
type input "832"
type input "1.1501"
type input "1150.148"
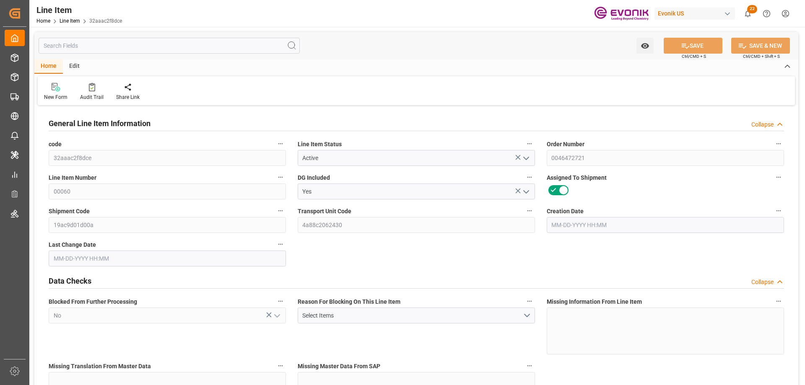
type input "4"
type input "899.2"
type input "832"
type input "1.1501"
type input "[DATE] 19:27"
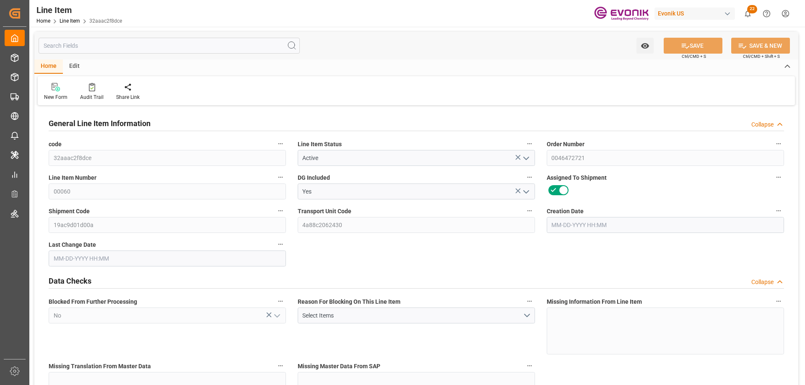
type input "[DATE] 14:23"
type input "[DATE]"
click at [192, 46] on input "text" at bounding box center [169, 46] width 261 height 16
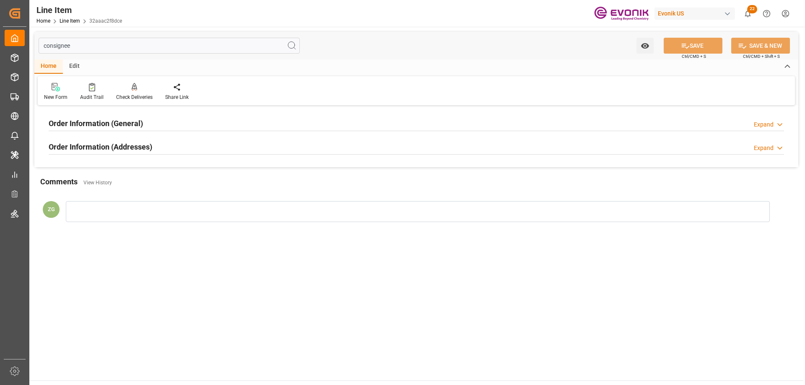
type input "consignee"
click at [143, 149] on h2 "Order Information (Addresses)" at bounding box center [101, 146] width 104 height 11
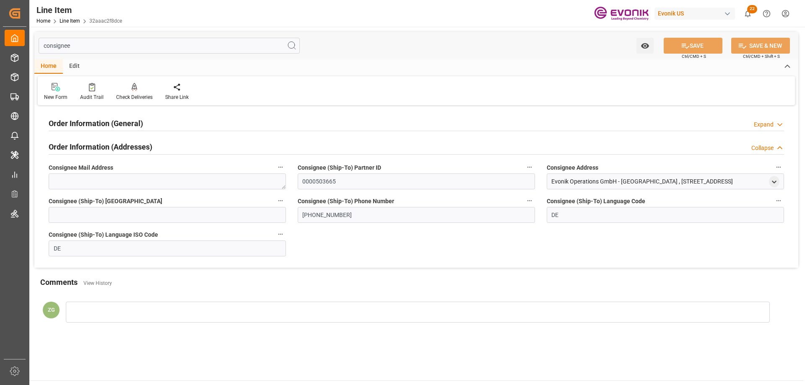
click at [130, 125] on h2 "Order Information (General)" at bounding box center [96, 123] width 94 height 11
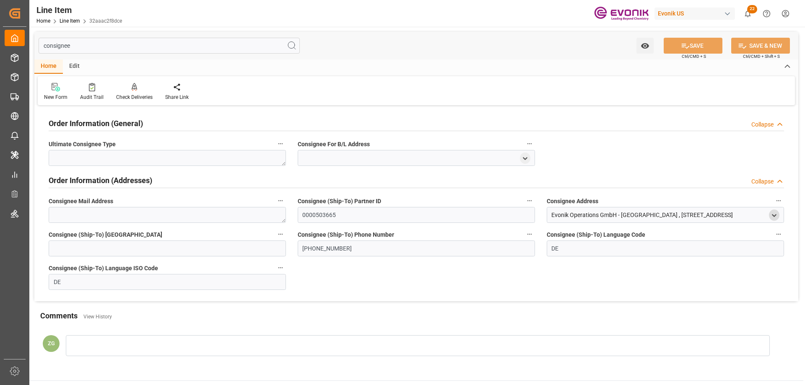
click at [773, 214] on icon "open menu" at bounding box center [774, 215] width 7 height 7
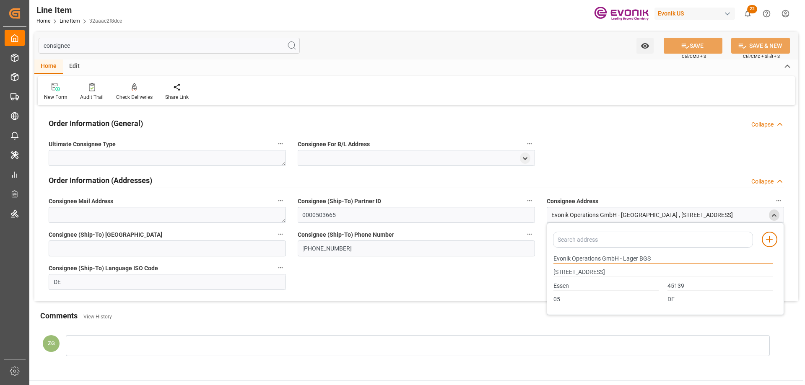
drag, startPoint x: 553, startPoint y: 259, endPoint x: 601, endPoint y: 261, distance: 47.4
click at [601, 261] on input "Evonik Operations GmbH - Lager BGS" at bounding box center [662, 258] width 219 height 9
click at [559, 287] on input "Essen" at bounding box center [605, 286] width 105 height 9
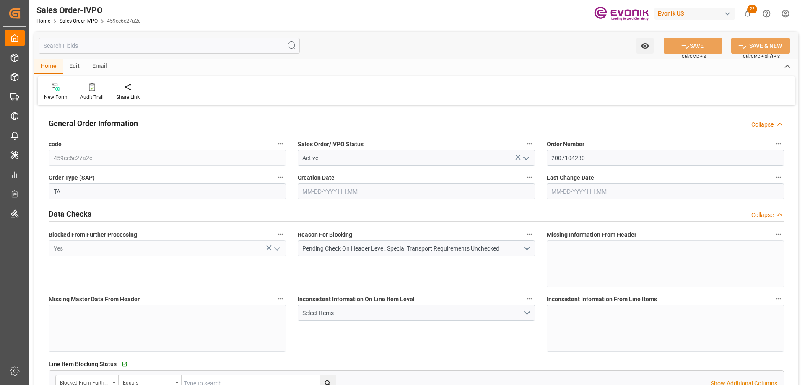
type input "BEANR"
type input "0"
type input "1"
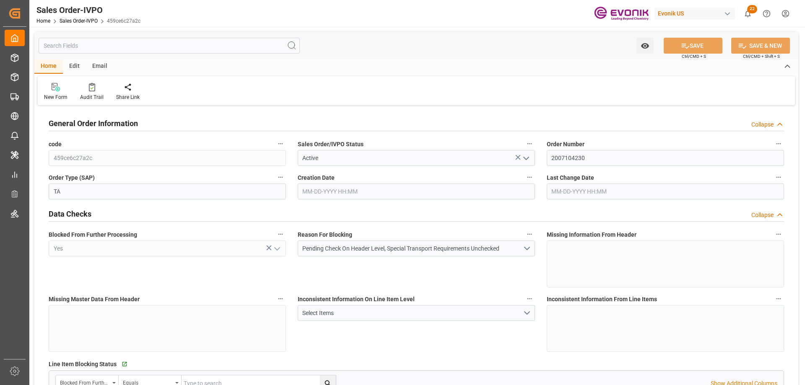
type input "8070"
type input "13.2102"
type input "17000"
type input "30"
type input "[DATE] 20:13"
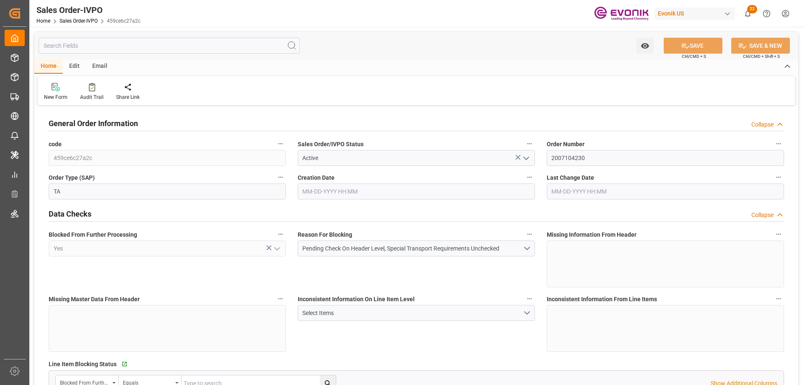
type input "[DATE] 14:18"
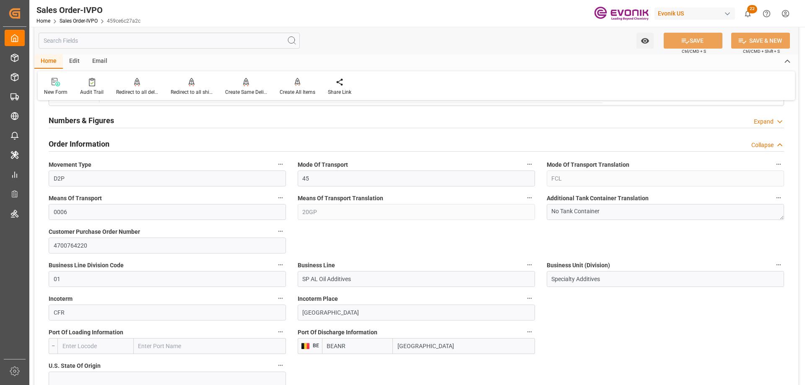
scroll to position [419, 0]
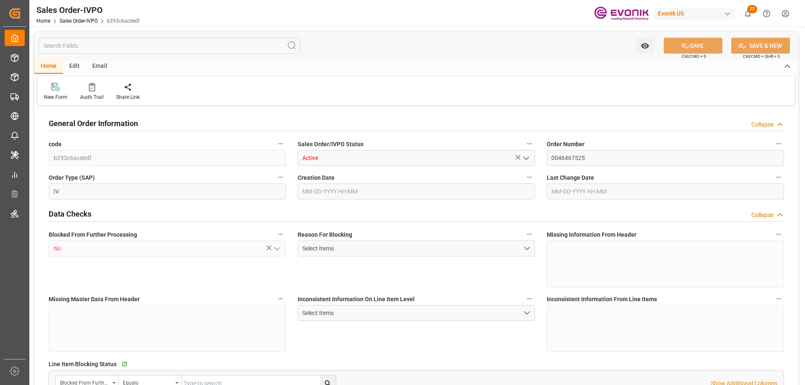
type input "CNSHA"
type input "0"
type input "1"
type input "2"
type input "1"
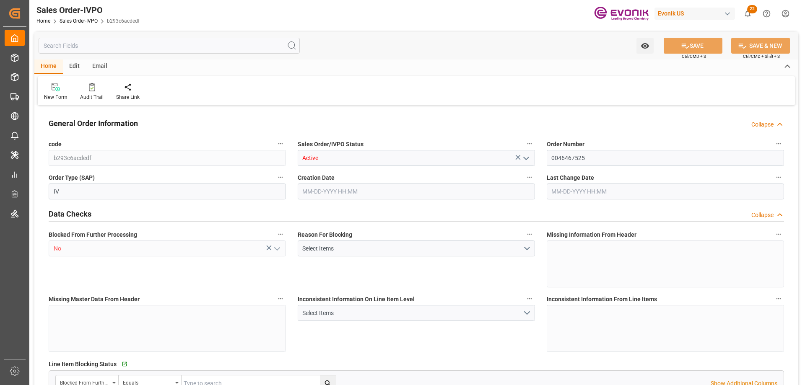
type input "17453.8"
type input "23.3026"
type input "17000"
type input "30"
type input "08-26-2025 21:11"
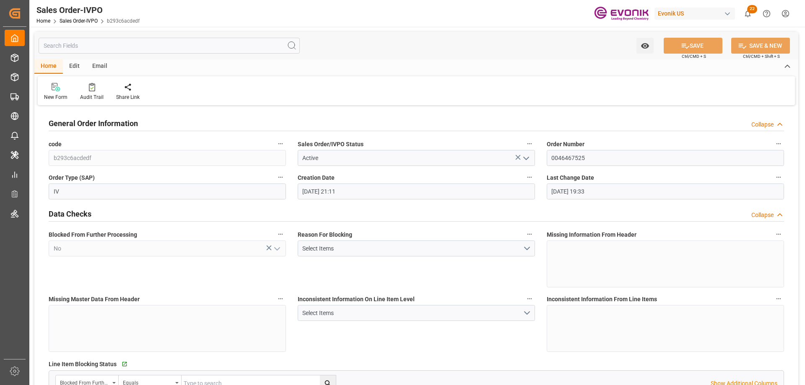
type input "09-15-2025 19:33"
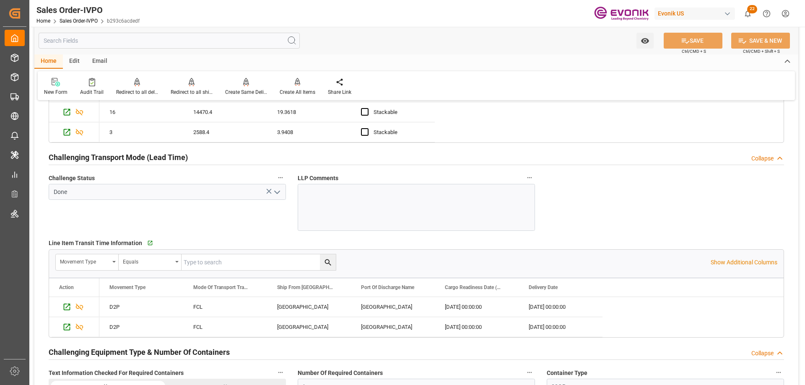
scroll to position [1300, 0]
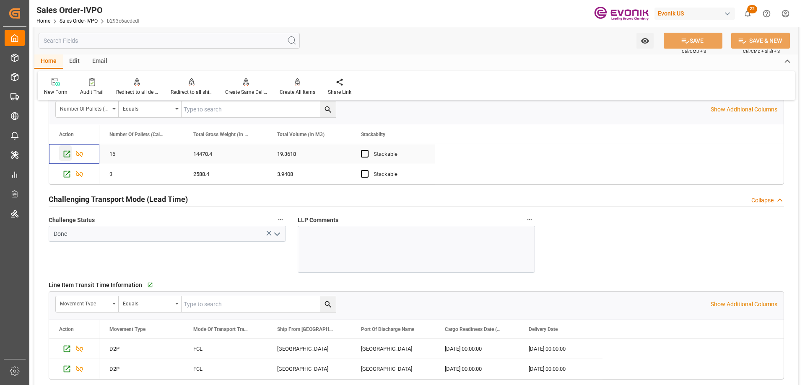
click at [65, 152] on icon "Press SPACE to select this row." at bounding box center [66, 154] width 9 height 9
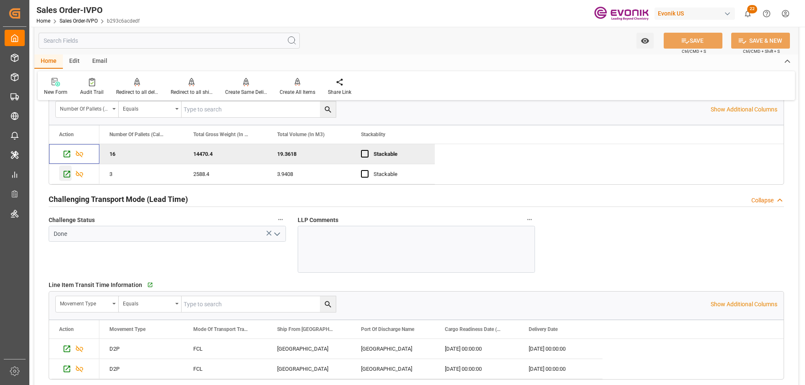
click at [65, 174] on icon "Press SPACE to select this row." at bounding box center [66, 174] width 9 height 9
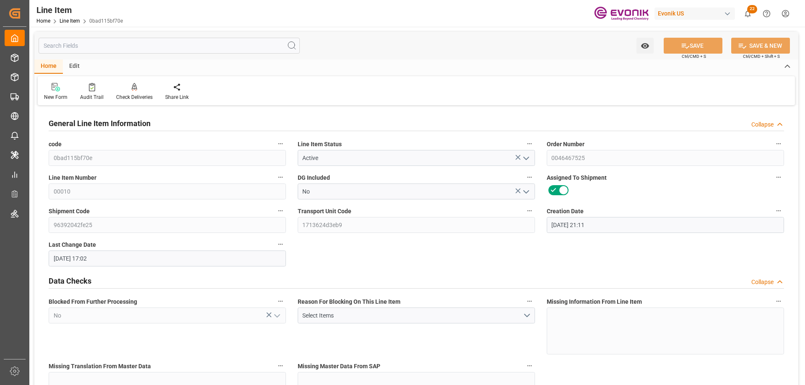
click at [156, 44] on input "text" at bounding box center [169, 46] width 261 height 16
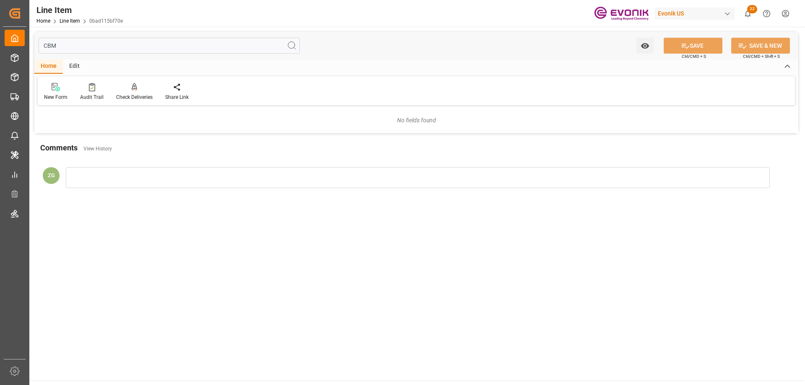
click at [57, 45] on input "CBM" at bounding box center [169, 46] width 261 height 16
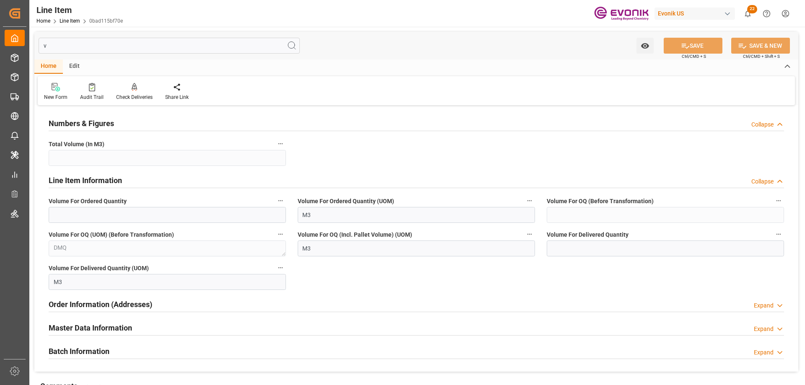
type input "vo"
type input "19.3618"
type input "19.3617"
type input "19361.728"
type input "19.3618"
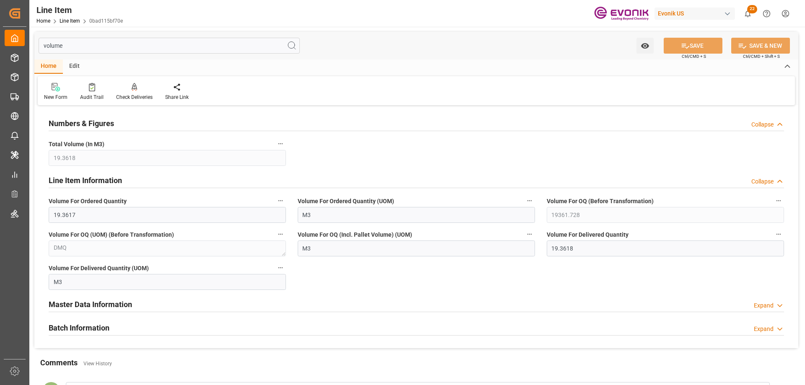
type input "volume"
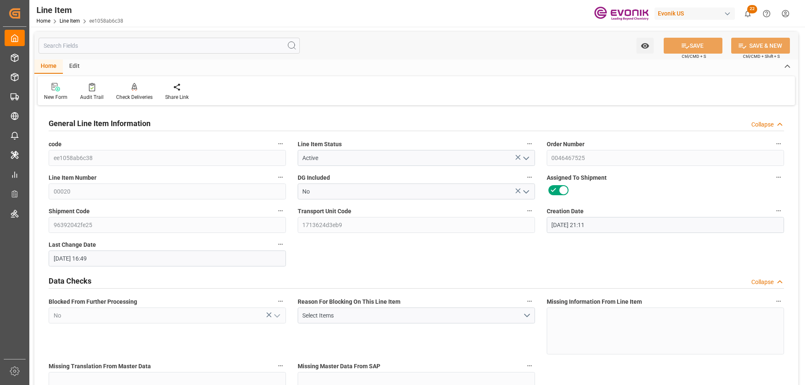
click at [65, 47] on input "text" at bounding box center [169, 46] width 261 height 16
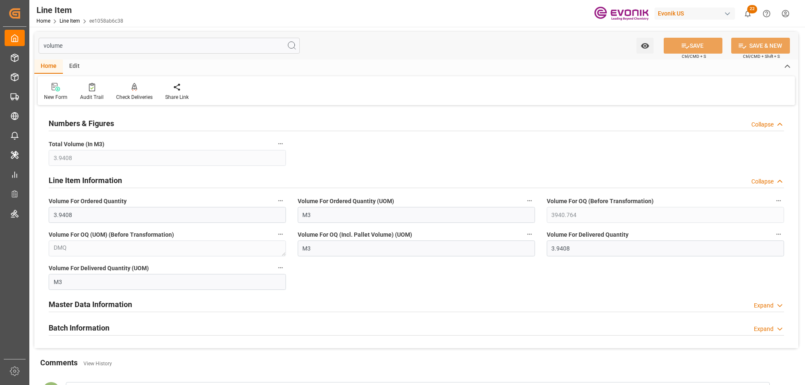
type input "volume"
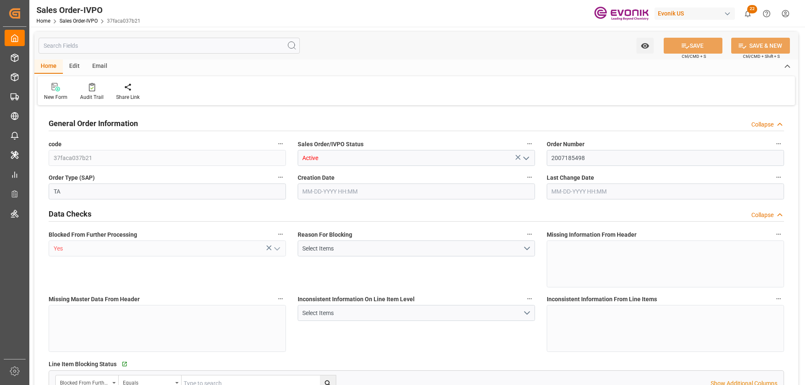
type input "DEBRV"
type input "0"
type input "1"
type input "846"
type input "[DATE] 11:54"
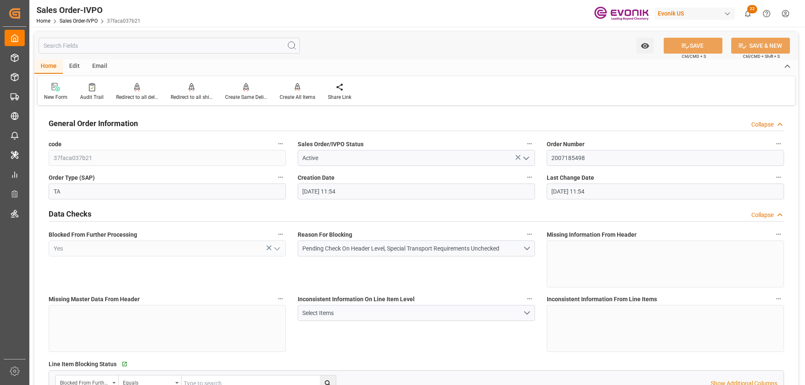
type input "[DATE] 11:54"
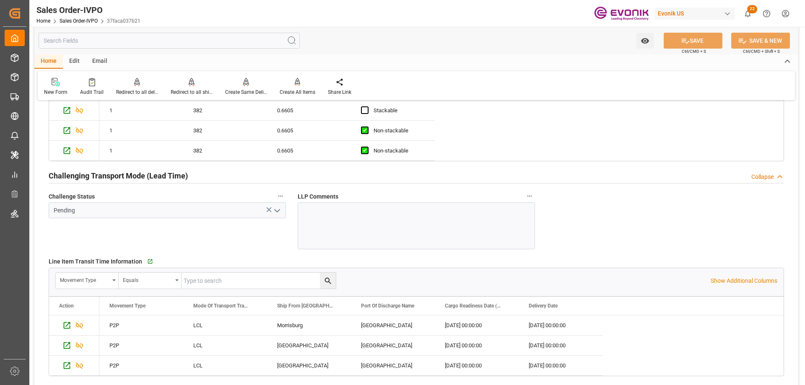
scroll to position [1509, 0]
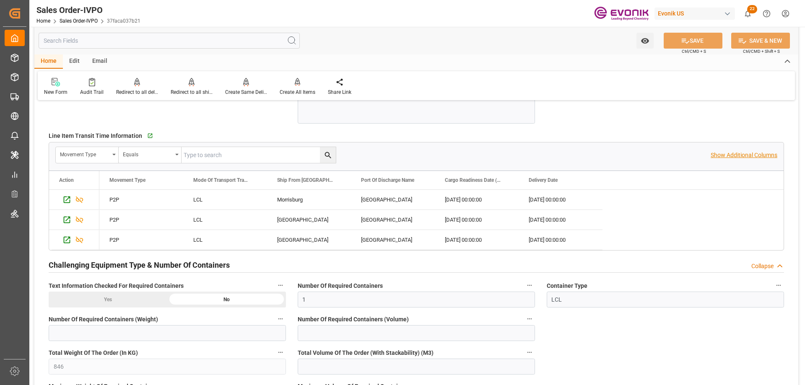
click at [747, 157] on p "Show Additional Columns" at bounding box center [744, 155] width 67 height 9
click at [98, 46] on input "text" at bounding box center [169, 41] width 261 height 16
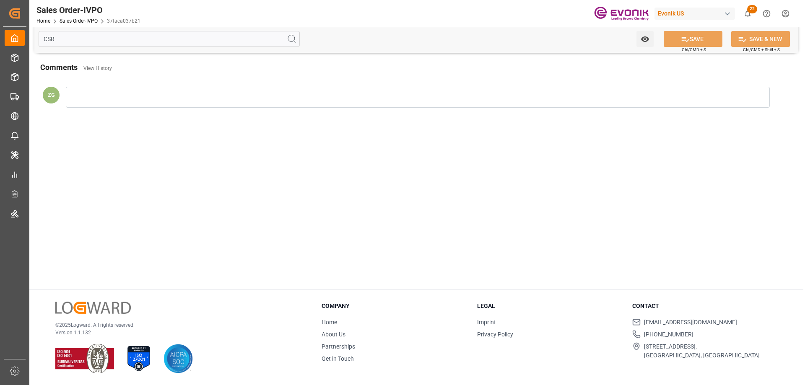
scroll to position [0, 0]
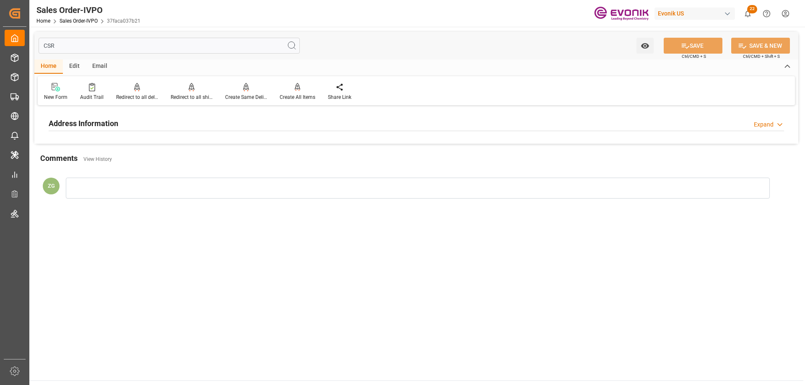
type input "CSR"
click at [105, 119] on h2 "Address Information" at bounding box center [84, 123] width 70 height 11
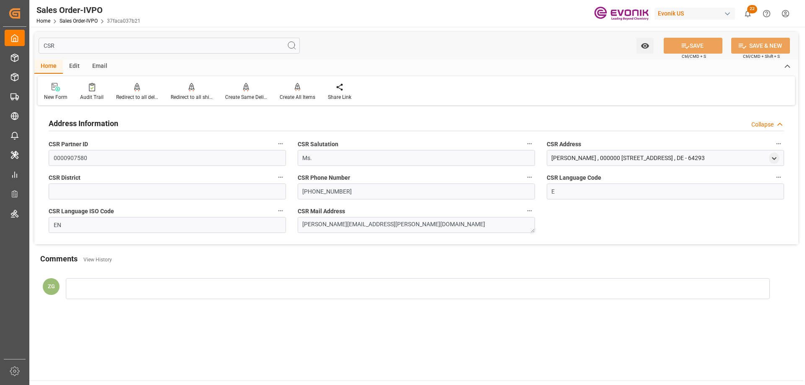
click at [82, 48] on input "CSR" at bounding box center [169, 46] width 261 height 16
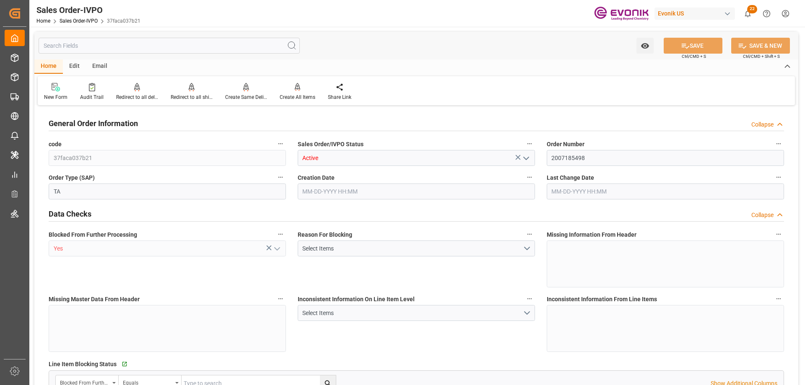
type input "DEBRV"
type input "0"
type input "1"
type input "846"
type input "[DATE] 11:54"
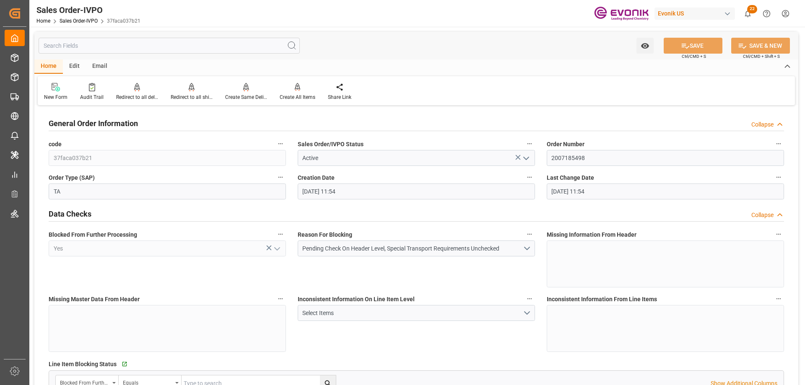
type input "[DATE] 11:54"
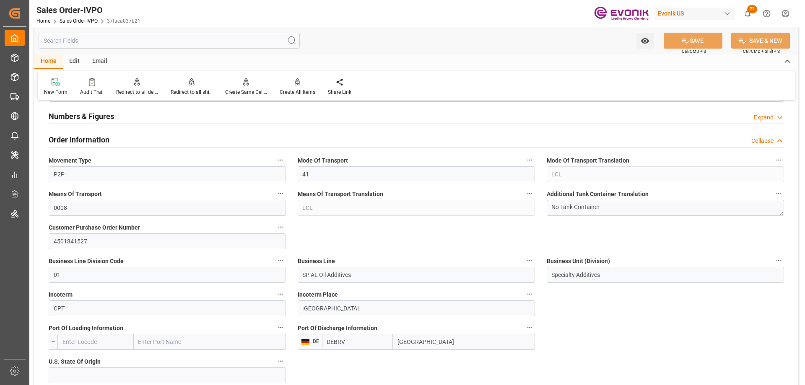
scroll to position [587, 0]
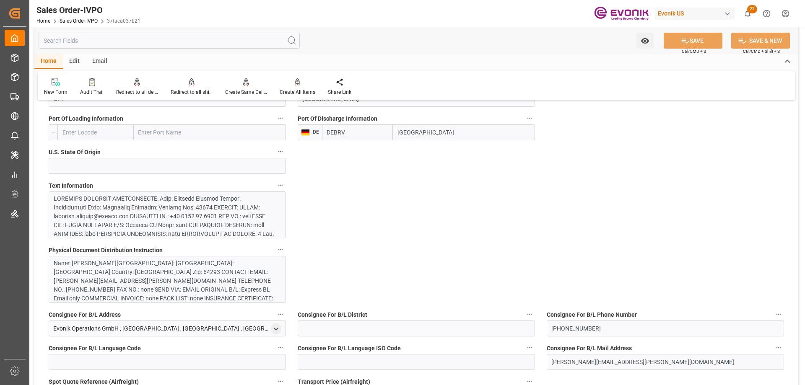
click at [137, 214] on div at bounding box center [164, 314] width 221 height 238
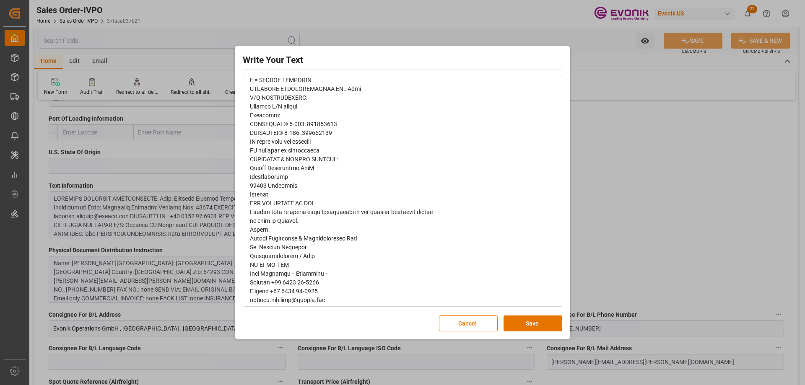
scroll to position [503, 0]
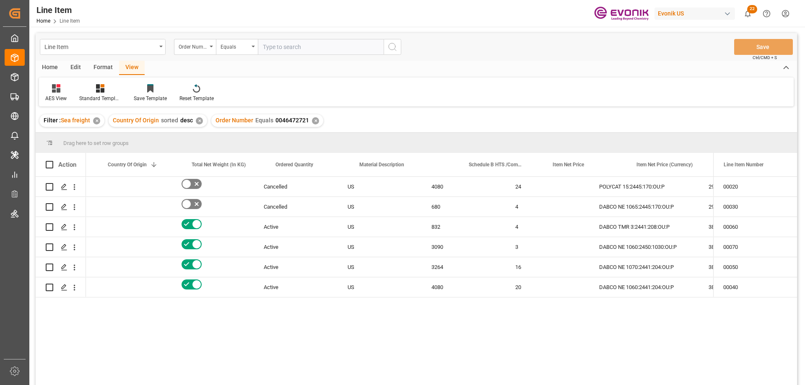
click at [301, 46] on input "text" at bounding box center [321, 47] width 126 height 16
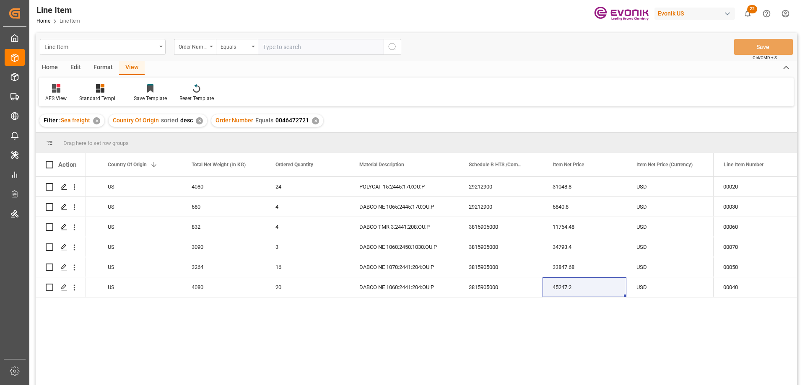
paste input "2007182491"
type input "2007182491"
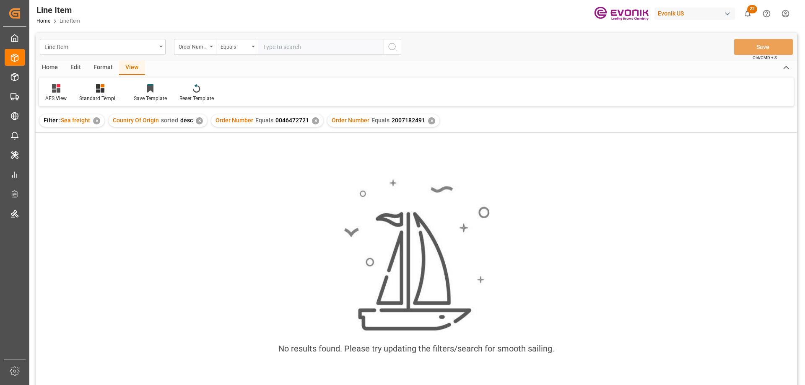
click at [312, 122] on div "✕" at bounding box center [315, 120] width 7 height 7
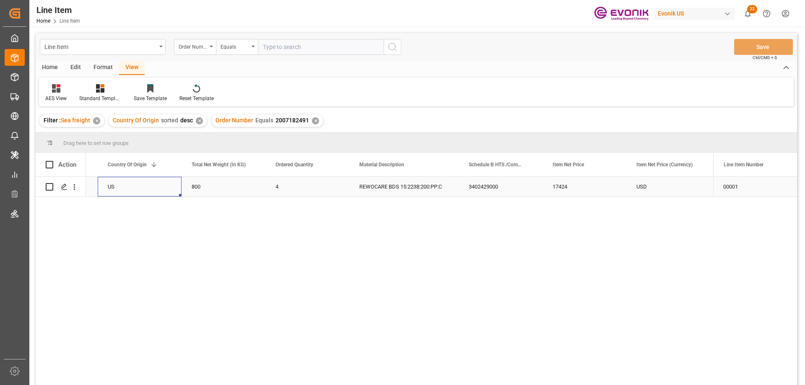
click at [129, 188] on div "US" at bounding box center [140, 187] width 84 height 20
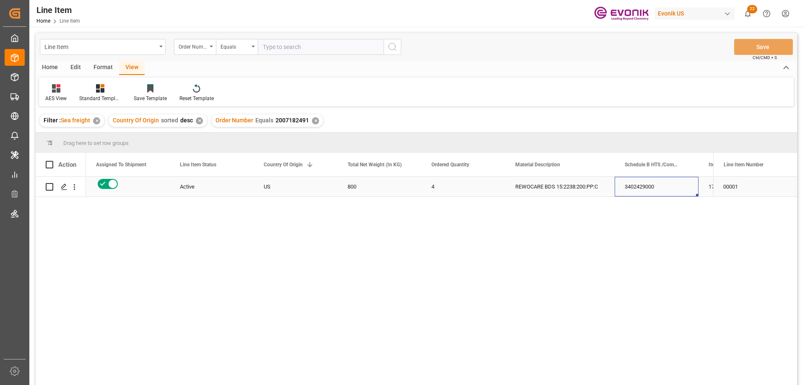
click at [656, 187] on div "3402429000" at bounding box center [657, 187] width 84 height 20
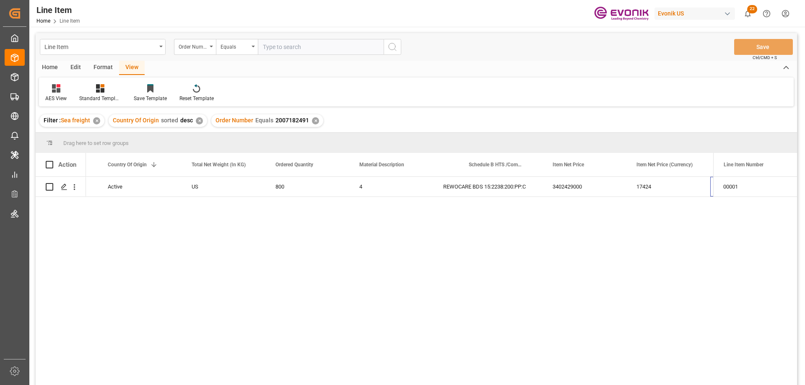
scroll to position [0, 240]
click at [117, 189] on div "US" at bounding box center [140, 187] width 84 height 20
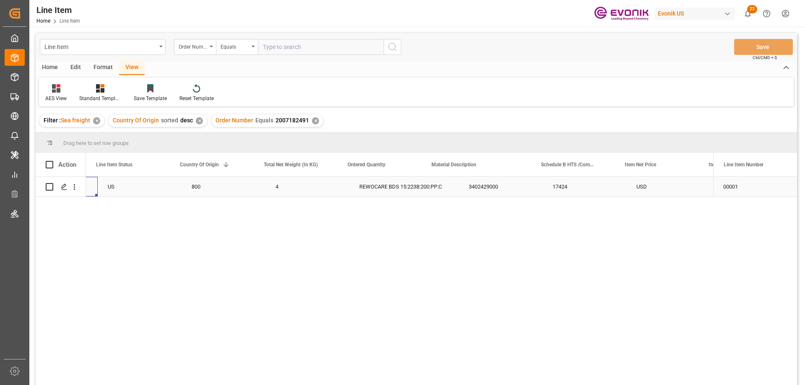
scroll to position [0, 168]
click at [698, 188] on div "USD" at bounding box center [740, 187] width 84 height 20
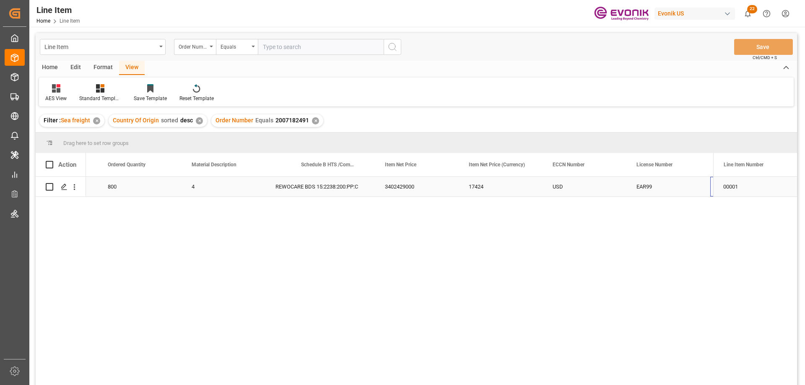
scroll to position [0, 407]
click at [133, 189] on div "4" at bounding box center [140, 187] width 84 height 20
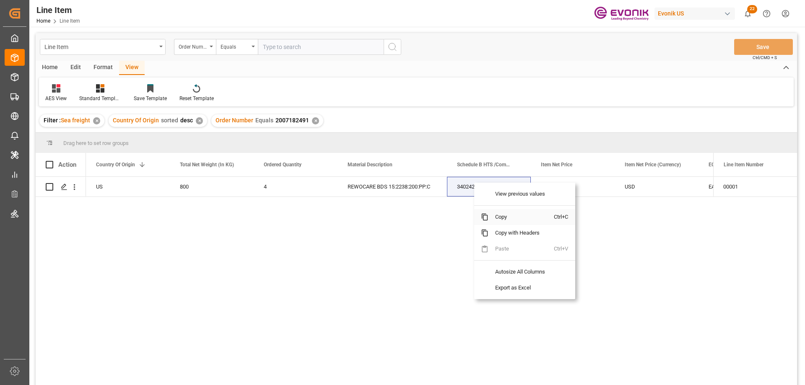
click at [503, 216] on span "Copy" at bounding box center [520, 217] width 65 height 16
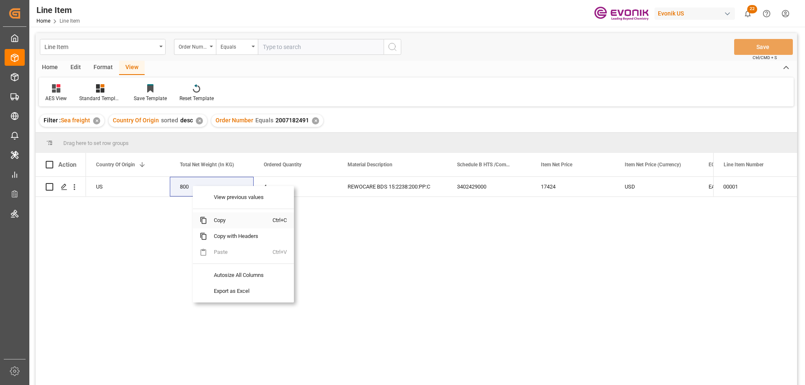
click at [217, 220] on span "Copy" at bounding box center [239, 221] width 65 height 16
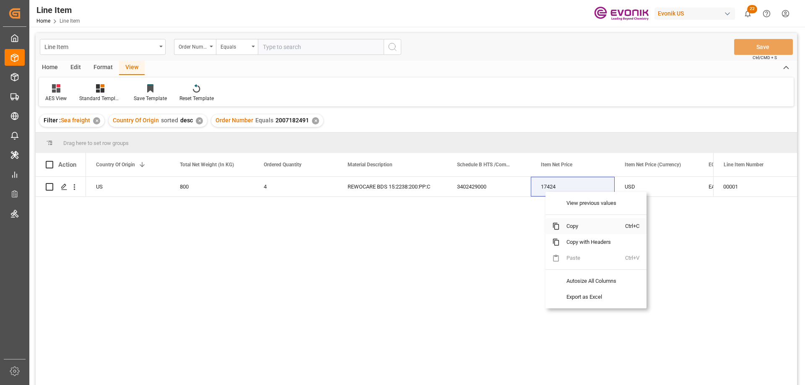
click at [570, 226] on span "Copy" at bounding box center [592, 226] width 65 height 16
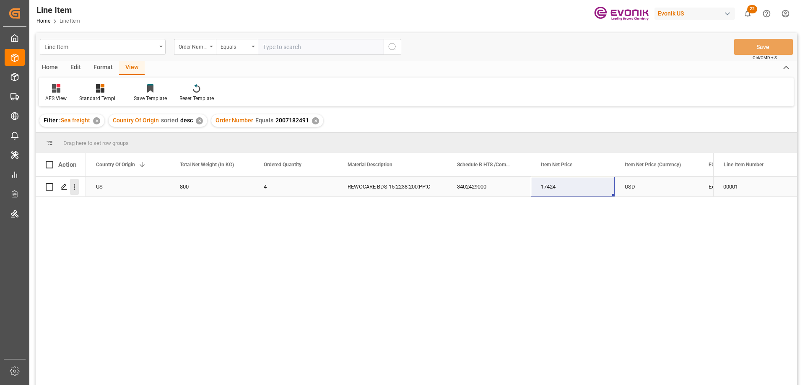
click at [77, 187] on icon "open menu" at bounding box center [74, 187] width 9 height 9
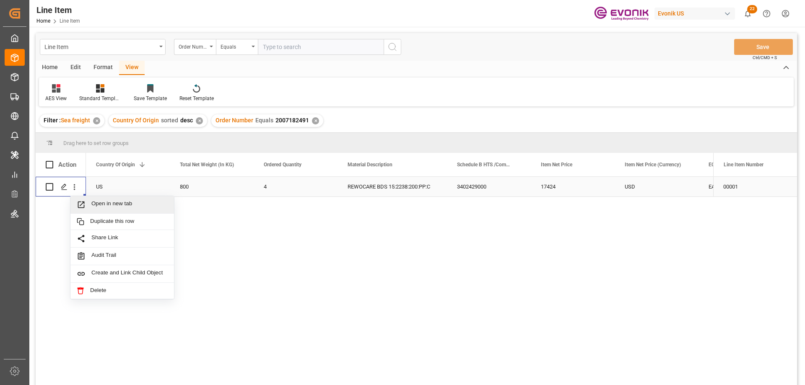
click at [99, 203] on span "Open in new tab" at bounding box center [129, 204] width 76 height 9
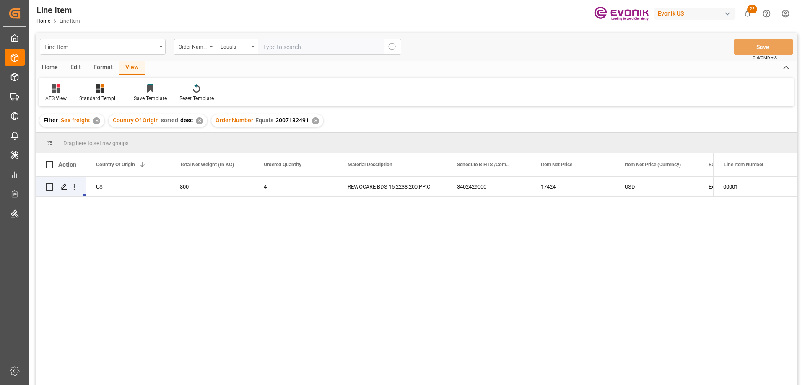
click at [304, 43] on input "text" at bounding box center [321, 47] width 126 height 16
paste input "0046470867"
type input "0046470867"
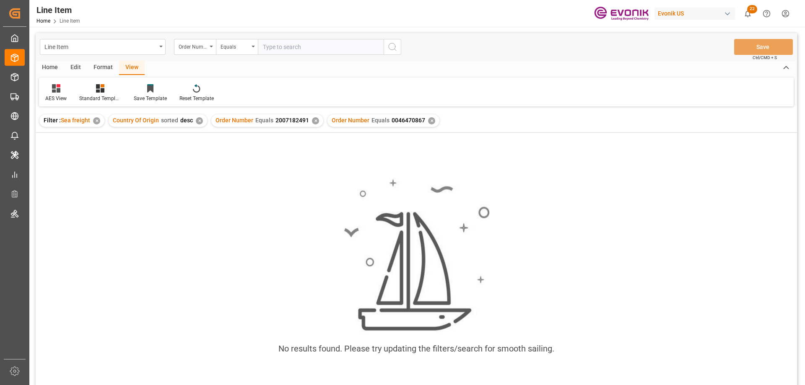
click at [312, 121] on div "✕" at bounding box center [315, 120] width 7 height 7
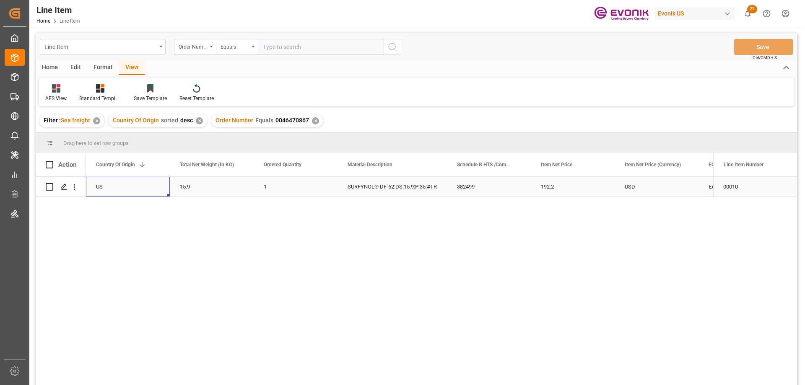
click at [123, 183] on div "US" at bounding box center [128, 187] width 84 height 20
click at [682, 192] on div "192.2" at bounding box center [657, 187] width 84 height 20
click at [72, 188] on icon "open menu" at bounding box center [74, 187] width 9 height 9
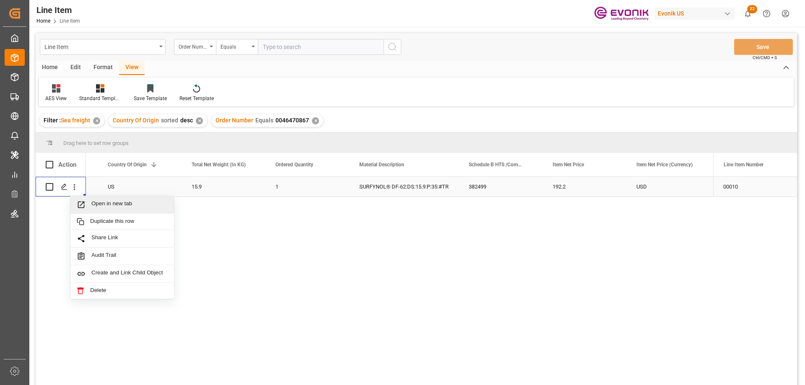
click at [103, 201] on span "Open in new tab" at bounding box center [129, 204] width 76 height 9
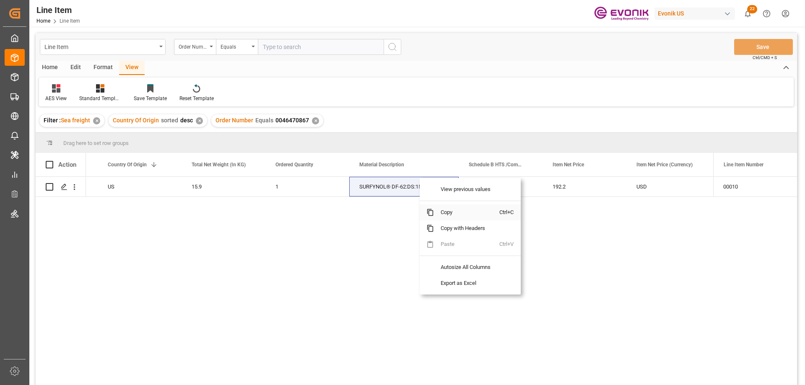
click at [449, 210] on span "Copy" at bounding box center [466, 213] width 65 height 16
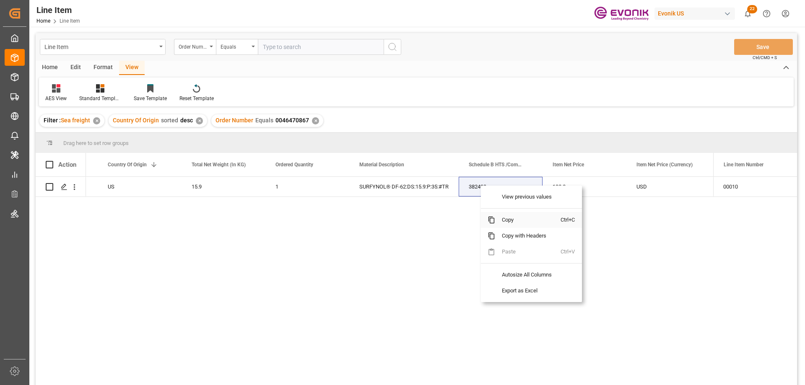
click at [505, 217] on span "Copy" at bounding box center [527, 220] width 65 height 16
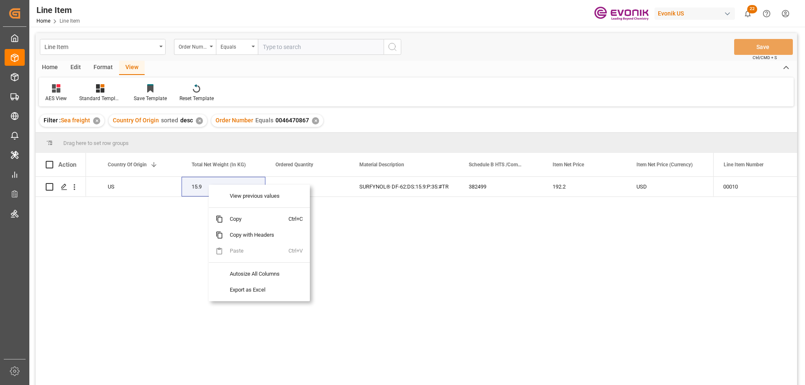
click at [484, 247] on div "Active US 15.9 1 SURFYNOL® DF-62:DS:15.9:P:35:#TR 382499 192.2 USD EAR99" at bounding box center [399, 284] width 627 height 214
click at [226, 227] on span "Copy" at bounding box center [252, 227] width 65 height 16
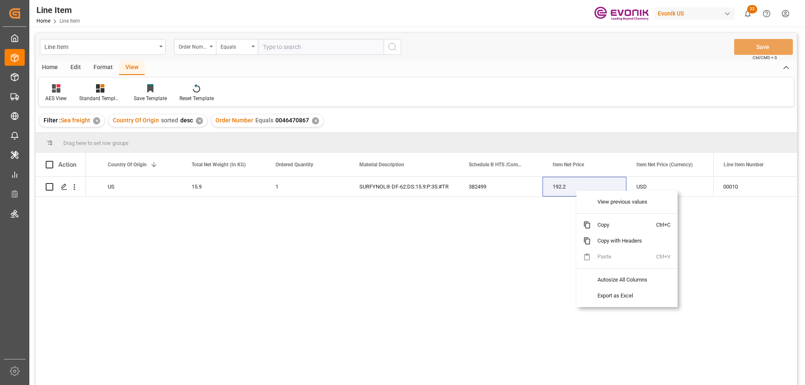
click at [609, 223] on span "Copy" at bounding box center [623, 225] width 65 height 16
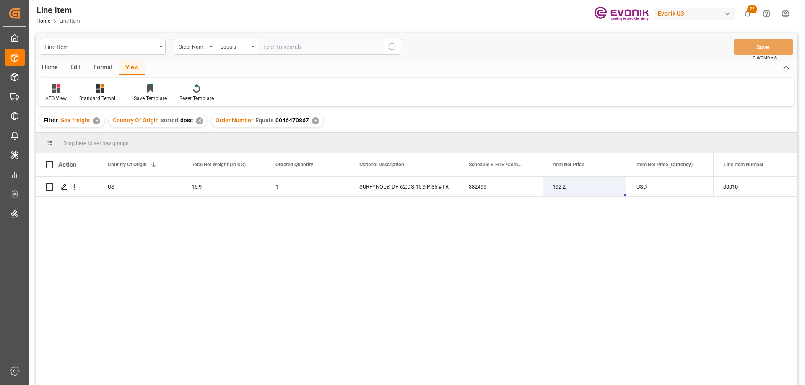
click at [323, 44] on input "text" at bounding box center [321, 47] width 126 height 16
paste input "0046468359"
type input "0046468359"
click at [308, 42] on input "0046468359" at bounding box center [321, 47] width 126 height 16
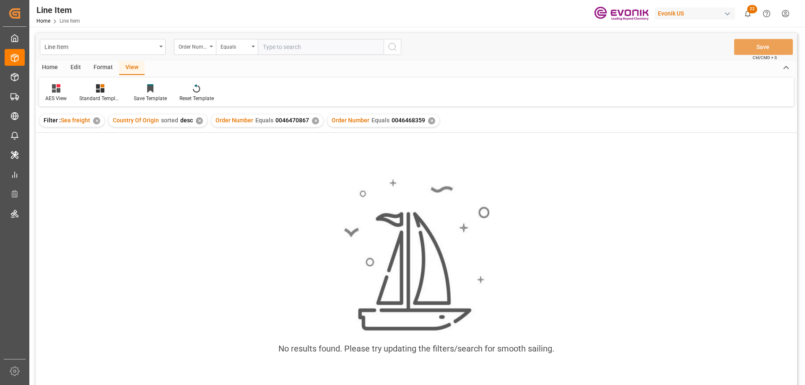
click at [314, 121] on div "✕" at bounding box center [315, 120] width 7 height 7
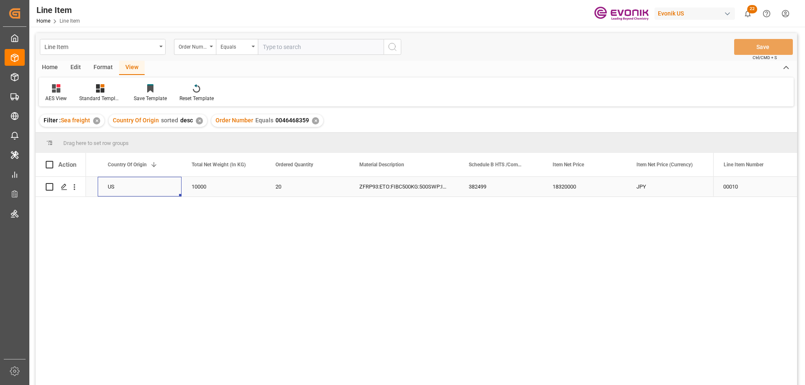
click at [130, 187] on div "US" at bounding box center [140, 187] width 84 height 20
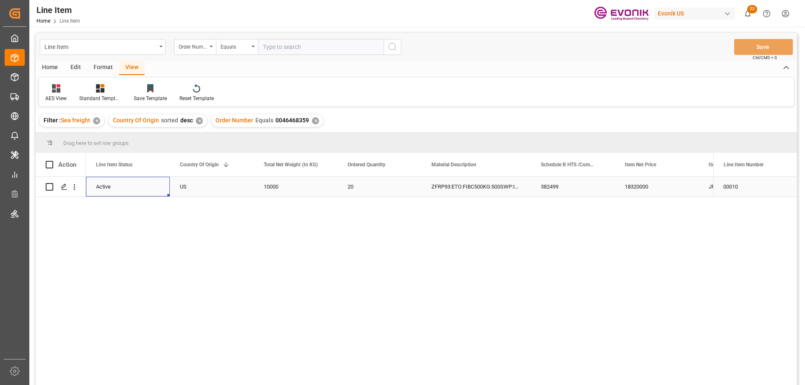
click at [654, 183] on div "18320000" at bounding box center [657, 187] width 84 height 20
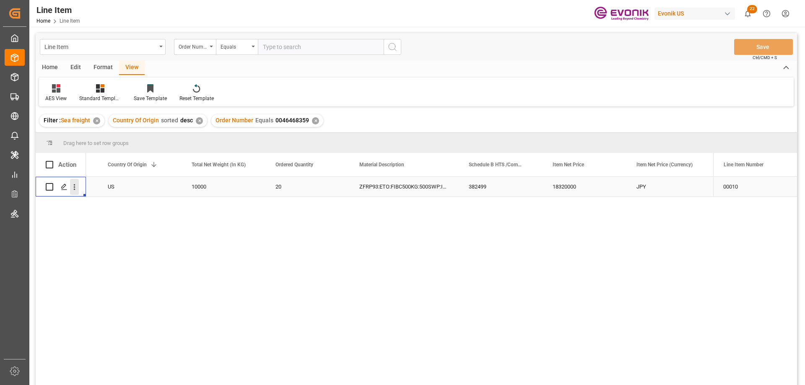
click at [74, 183] on icon "open menu" at bounding box center [74, 187] width 9 height 9
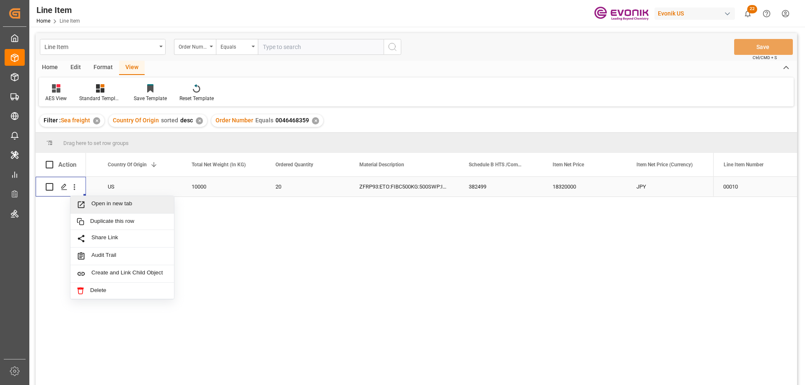
click at [116, 202] on span "Open in new tab" at bounding box center [129, 204] width 76 height 9
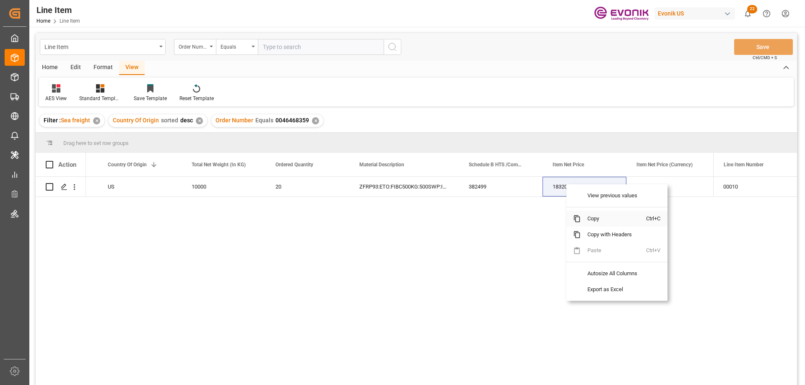
click at [595, 221] on span "Copy" at bounding box center [613, 219] width 65 height 16
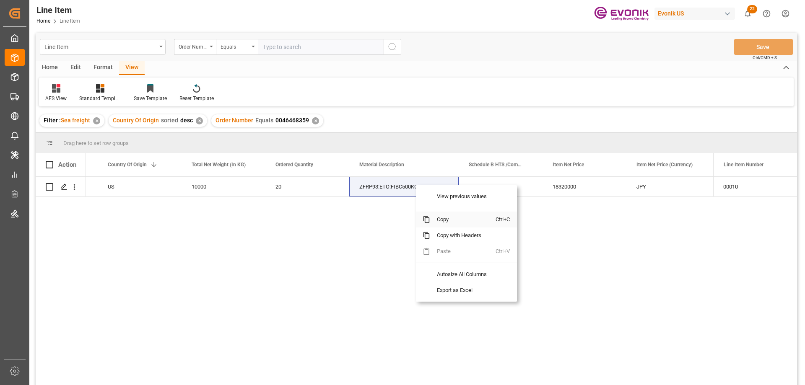
click at [441, 219] on span "Copy" at bounding box center [462, 220] width 65 height 16
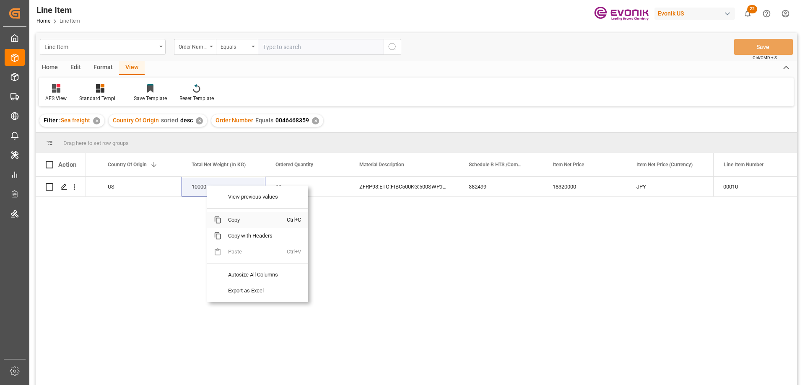
click at [236, 221] on span "Copy" at bounding box center [253, 220] width 65 height 16
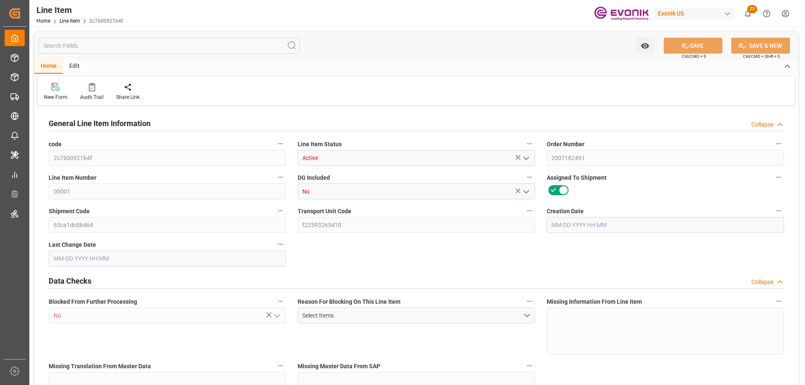
type input "1"
type input "872"
type input "800"
type input "1.1839"
type input "4"
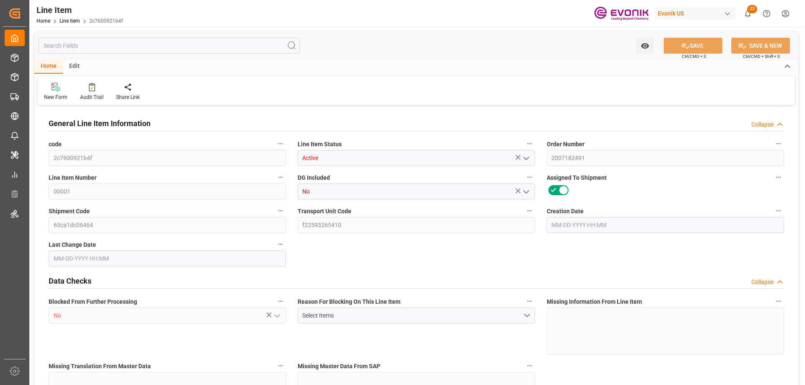
type input "17424"
type input "4"
type input "872"
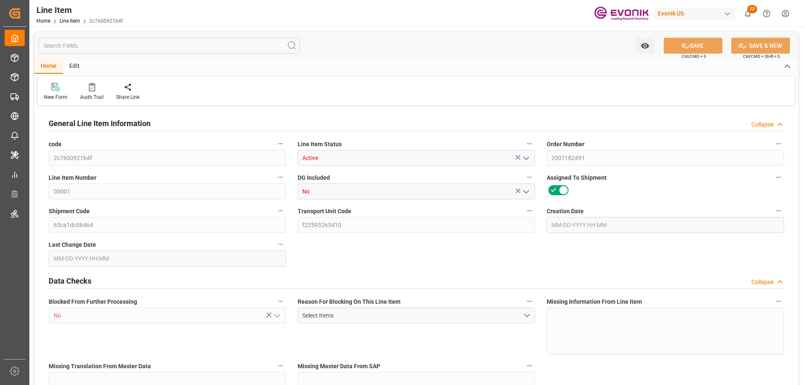
type input "892"
type input "800"
type input "1.1839"
type input "1183.936"
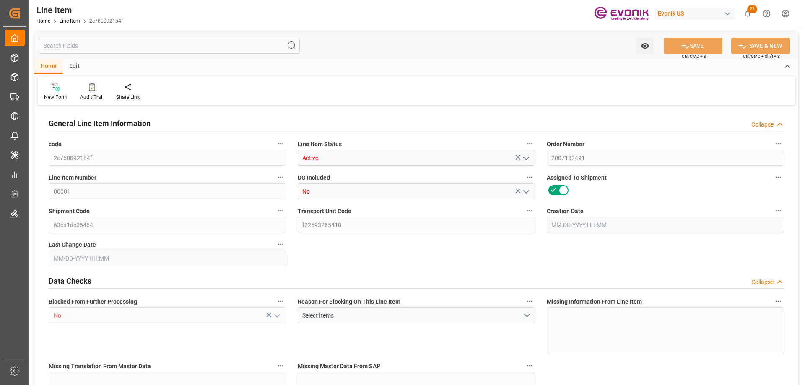
type input "4"
type input "872"
type input "800"
type input "1.1839"
type input "[DATE] 13:56"
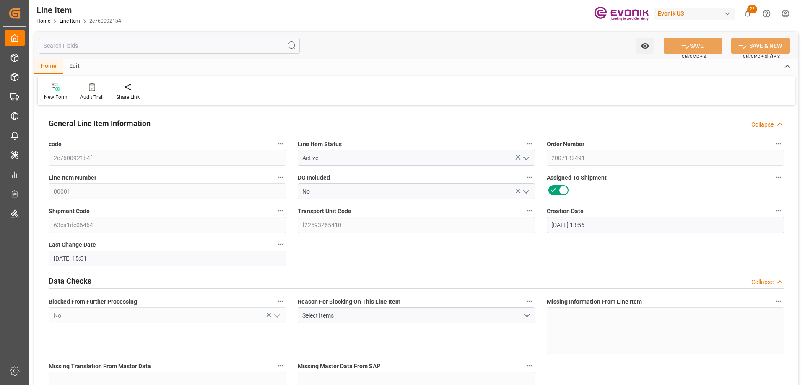
type input "[DATE] 15:51"
type input "[DATE]"
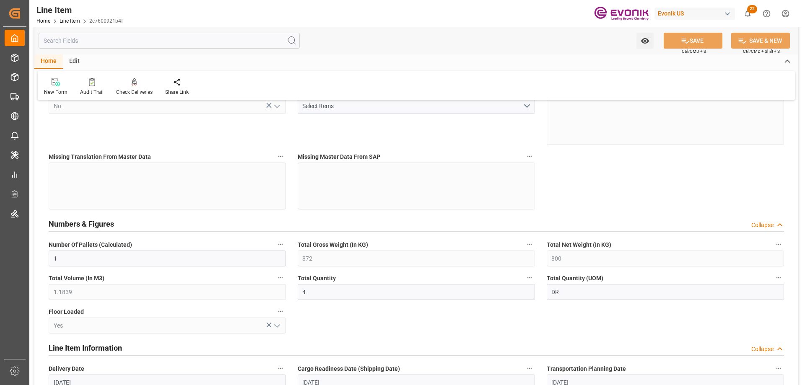
scroll to position [461, 0]
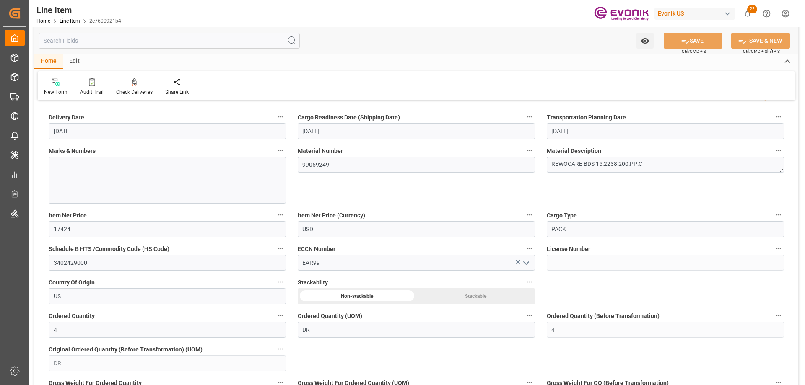
click at [130, 40] on input "text" at bounding box center [169, 41] width 261 height 16
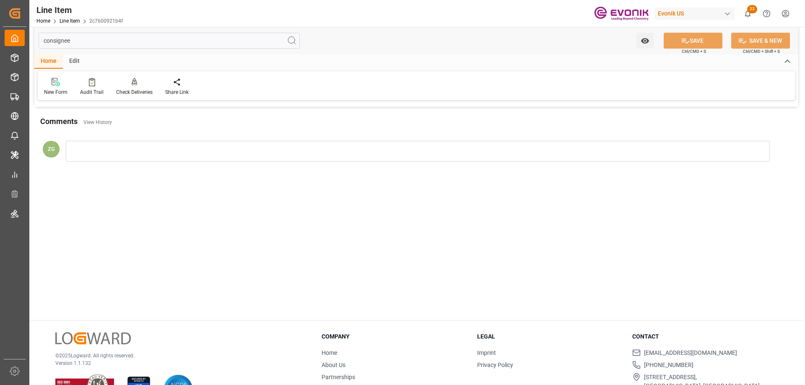
scroll to position [0, 0]
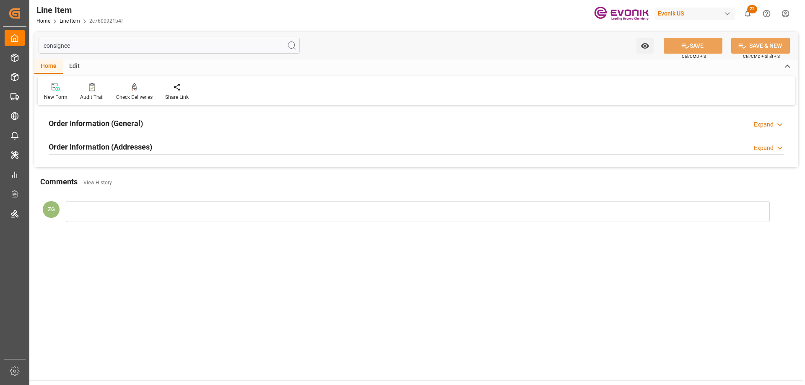
type input "consignee"
click at [104, 146] on h2 "Order Information (Addresses)" at bounding box center [101, 146] width 104 height 11
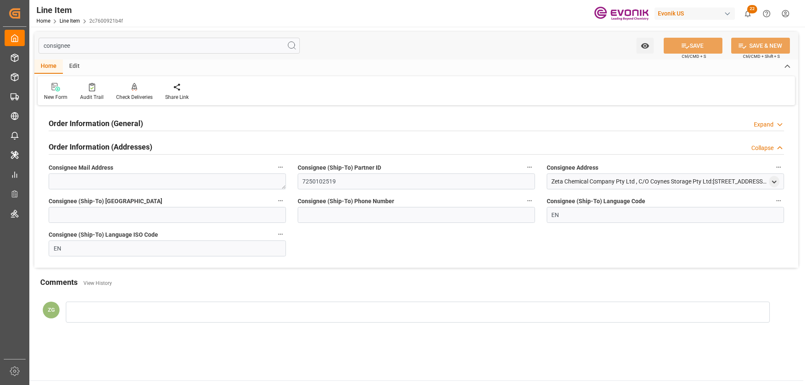
click at [103, 125] on h2 "Order Information (General)" at bounding box center [96, 123] width 94 height 11
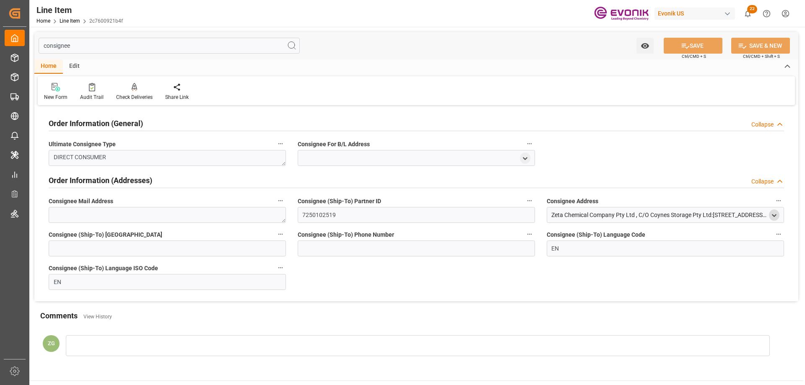
click at [776, 215] on polyline "open menu" at bounding box center [774, 216] width 4 height 2
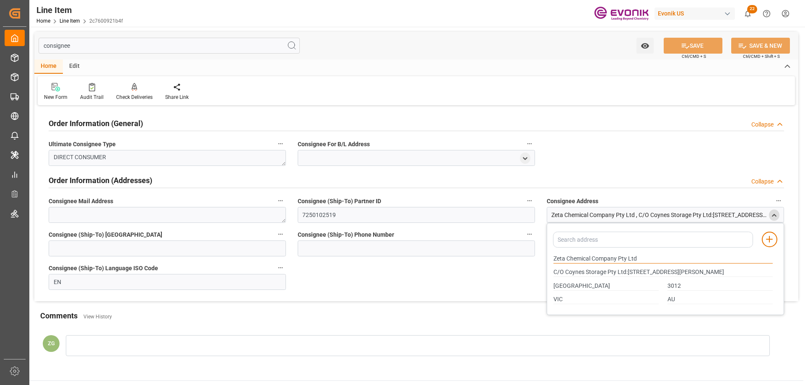
drag, startPoint x: 554, startPoint y: 256, endPoint x: 618, endPoint y: 256, distance: 63.7
click at [618, 256] on input "Zeta Chemical Company Pty Ltd" at bounding box center [662, 258] width 219 height 9
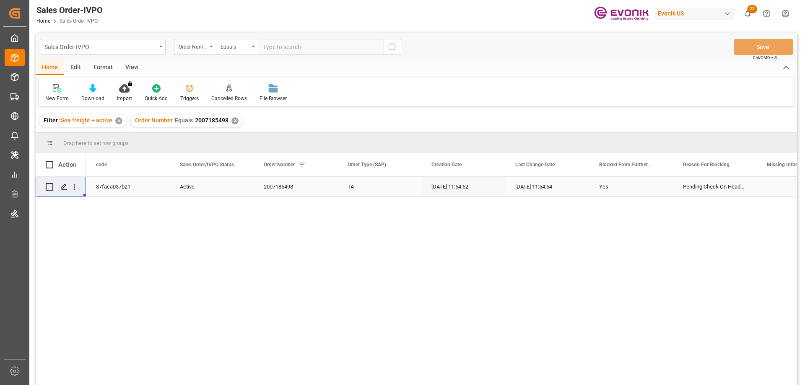
click at [306, 47] on input "text" at bounding box center [321, 47] width 126 height 16
type input "0046466980"
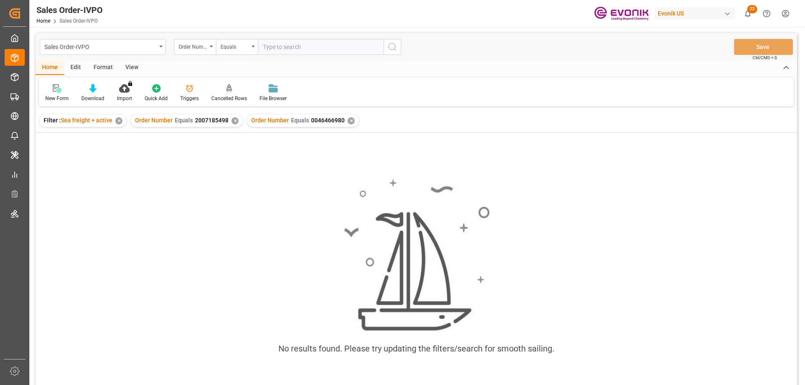
click at [237, 119] on div "Order Number Equals 2007185498 ✕" at bounding box center [187, 120] width 112 height 13
click at [234, 119] on div "✕" at bounding box center [234, 120] width 7 height 7
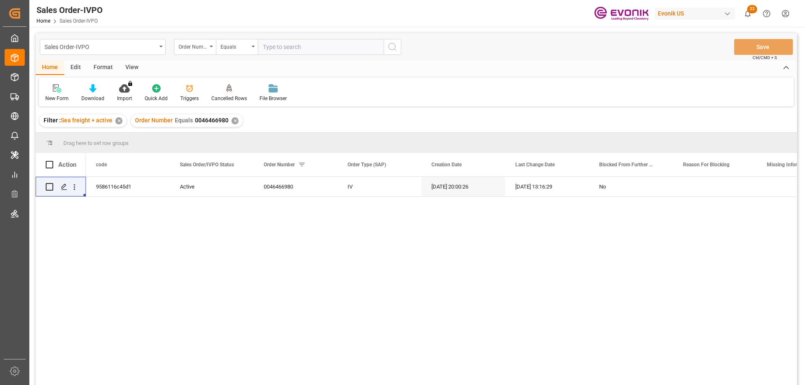
click at [288, 44] on input "text" at bounding box center [321, 47] width 126 height 16
paste input "0046466980"
type input "0046466980"
click at [233, 122] on div "✕" at bounding box center [234, 120] width 7 height 7
click at [76, 190] on icon "open menu" at bounding box center [74, 187] width 9 height 9
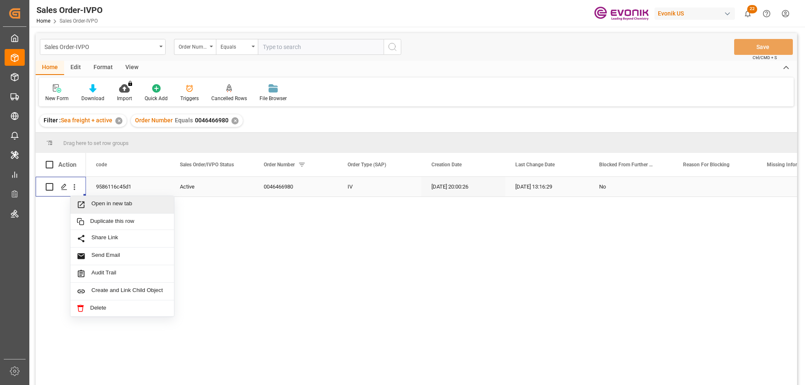
click at [93, 198] on div "Open in new tab" at bounding box center [122, 205] width 104 height 18
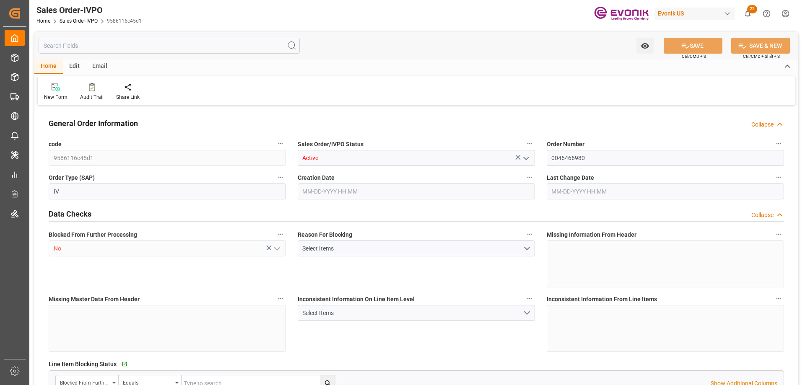
type input "NLRTM"
type input "0"
type input "1"
type input "2"
type input "17252"
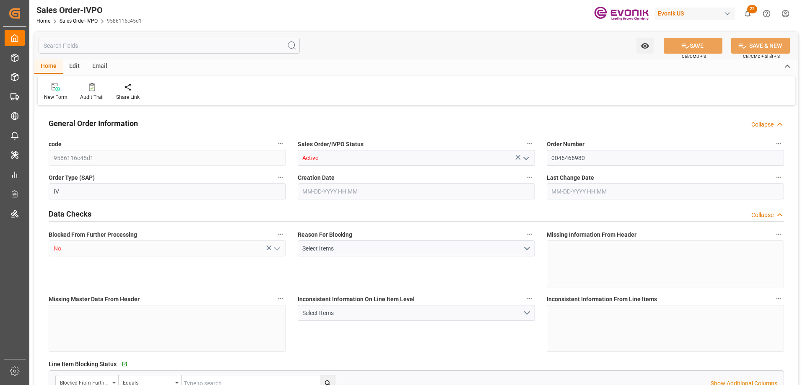
type input "0"
type input "17000"
type input "30"
type input "08-05-2025 20:00"
type input "09-10-2025 13:16"
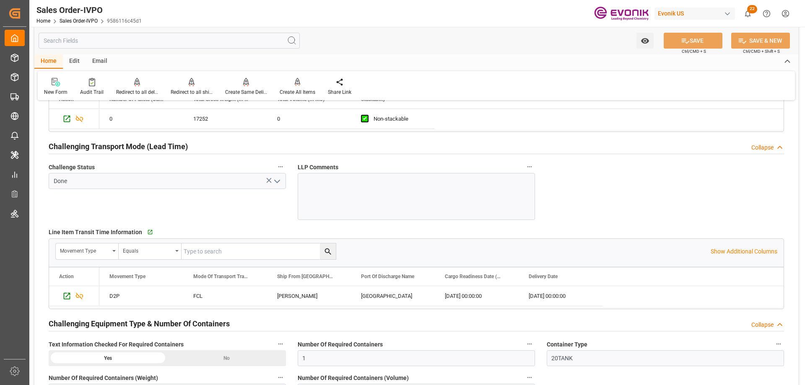
scroll to position [1383, 0]
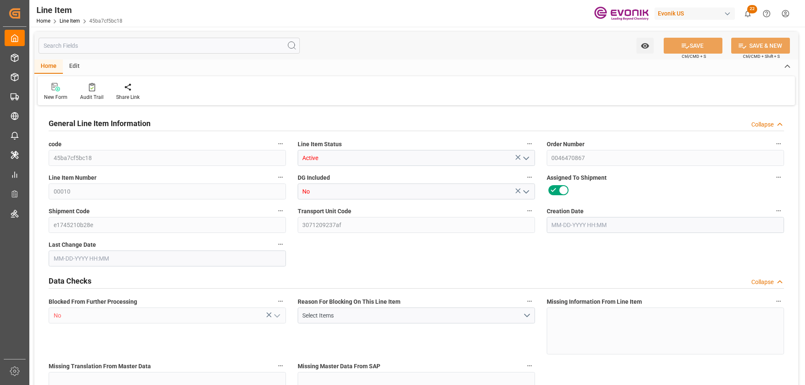
type input "1"
type input "17.92"
type input "15.9"
type input "0.0422"
type input "1"
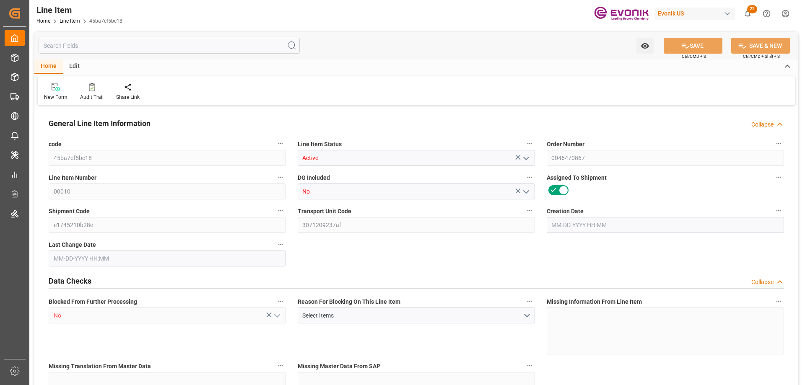
type input "192.2"
type input "1"
type input "17.92"
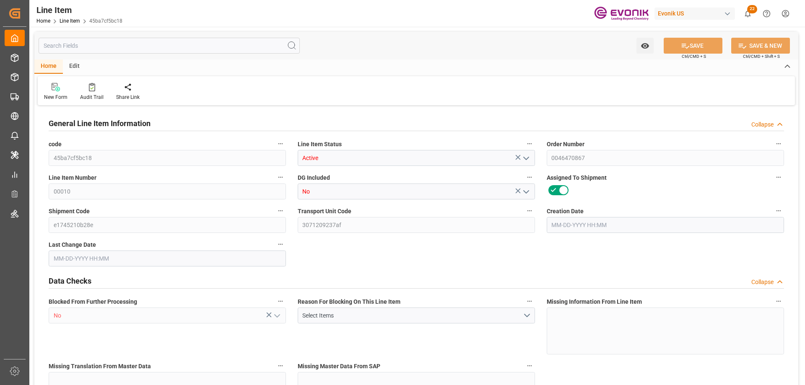
type input "42.92"
type input "15.9"
type input "0.0422"
type input "42.226"
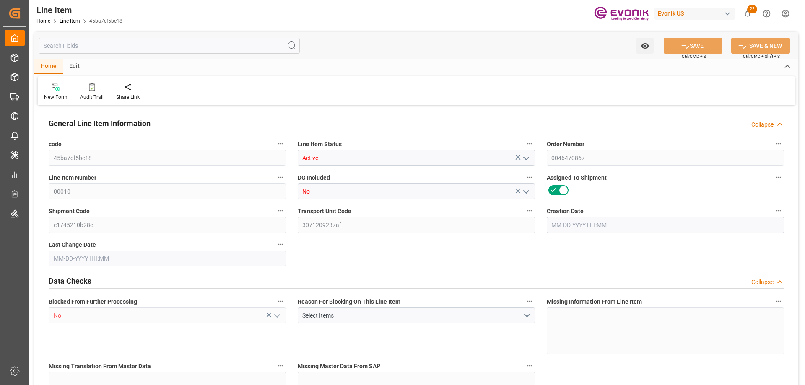
type input "0"
type input "09-15-2025 15:31"
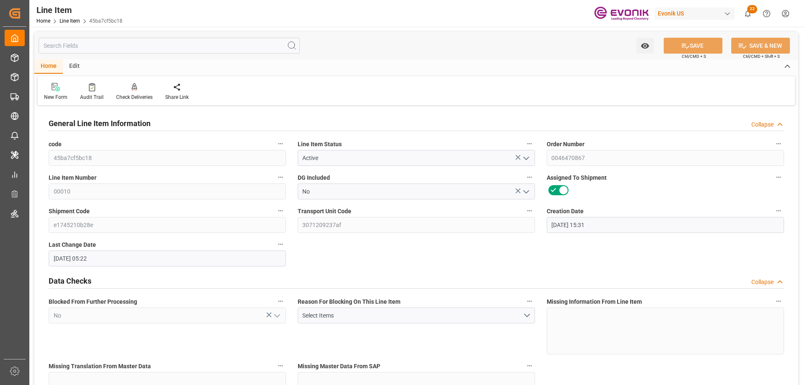
type input "09-17-2025 05:22"
type input "11-07-2025"
type input "[DATE]"
type input "09-16-2025"
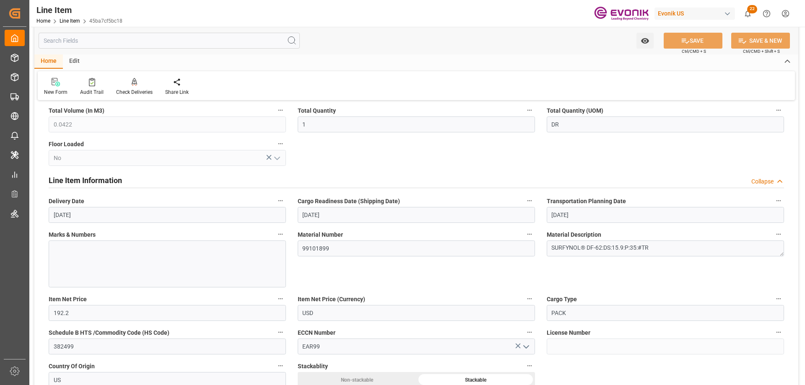
scroll to position [419, 0]
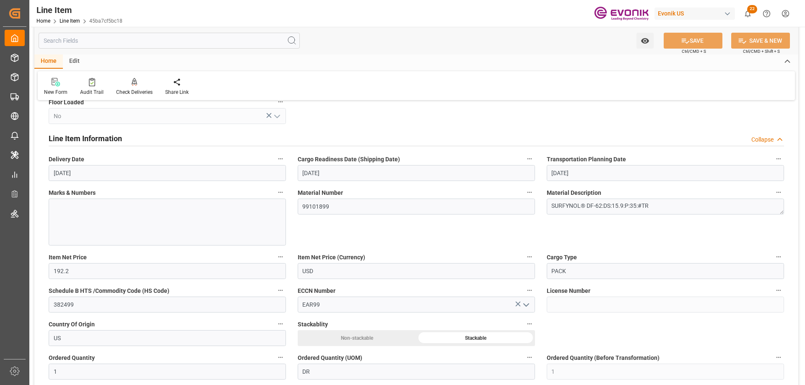
click at [104, 39] on input "text" at bounding box center [169, 41] width 261 height 16
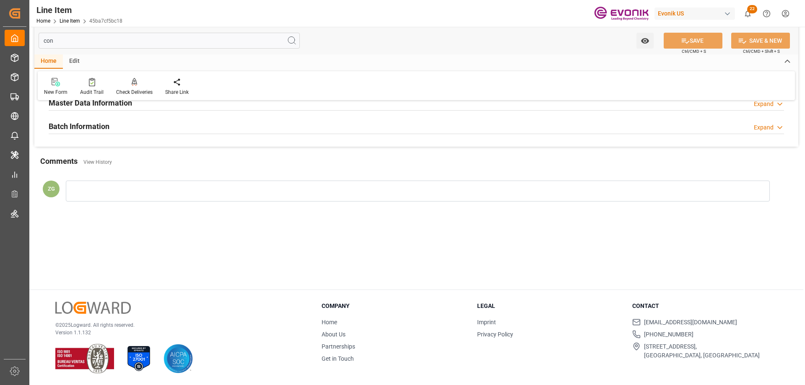
scroll to position [0, 0]
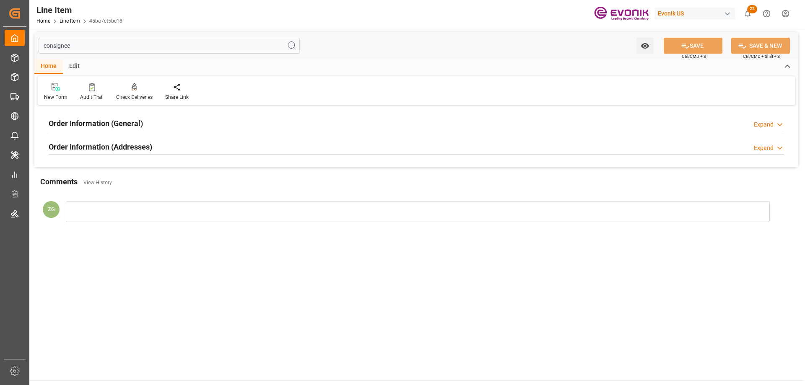
type input "consignee"
drag, startPoint x: 119, startPoint y: 144, endPoint x: 118, endPoint y: 136, distance: 8.0
click at [119, 146] on h2 "Order Information (Addresses)" at bounding box center [101, 146] width 104 height 11
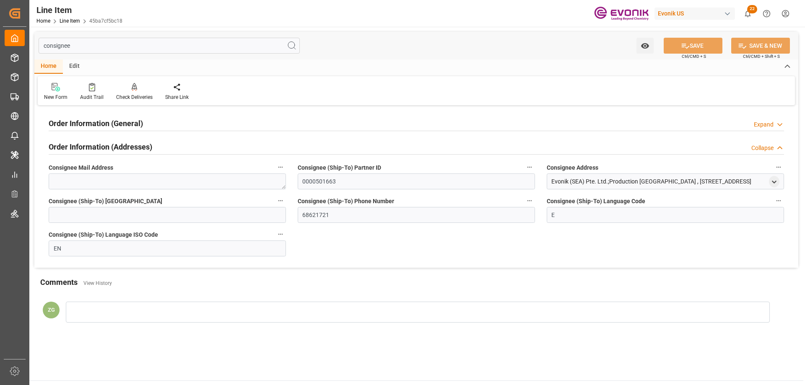
click at [114, 123] on h2 "Order Information (General)" at bounding box center [96, 123] width 94 height 11
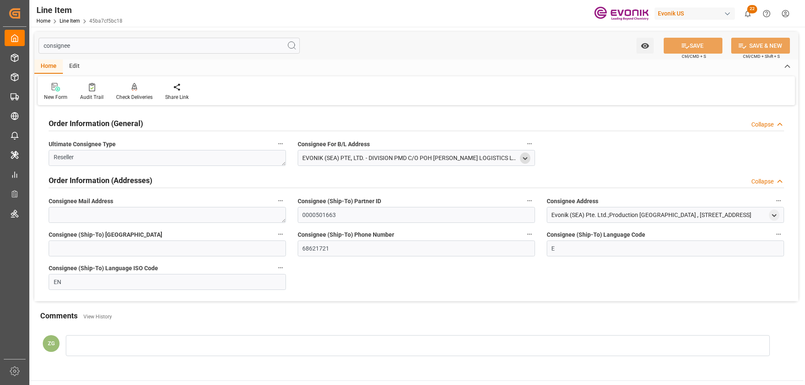
click at [527, 158] on icon "open menu" at bounding box center [525, 158] width 7 height 7
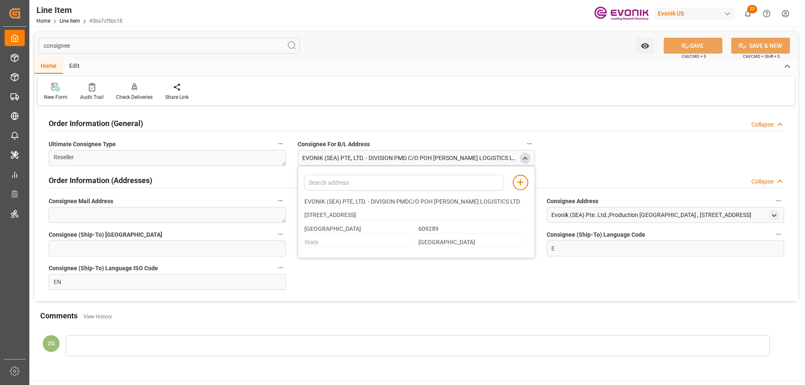
type input "EVONIK (SEA) PTE, LTD. - DIVISION PMDC/O POH TIONG CHOON LOGISTICS LTD"
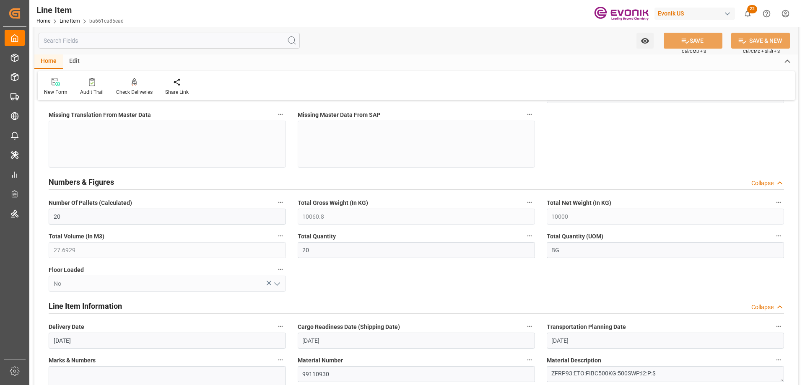
scroll to position [461, 0]
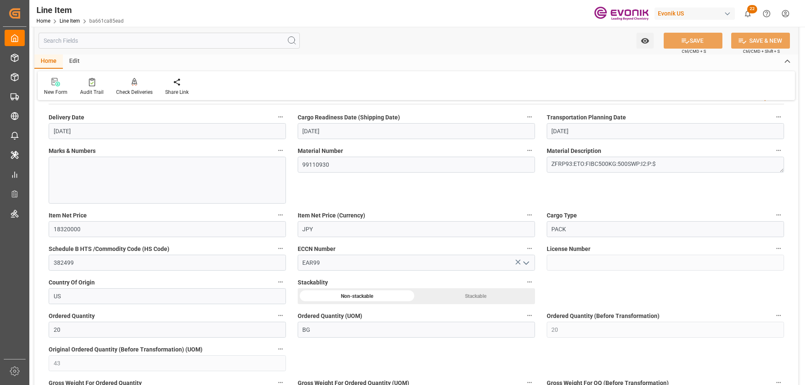
click at [96, 43] on input "text" at bounding box center [169, 41] width 261 height 16
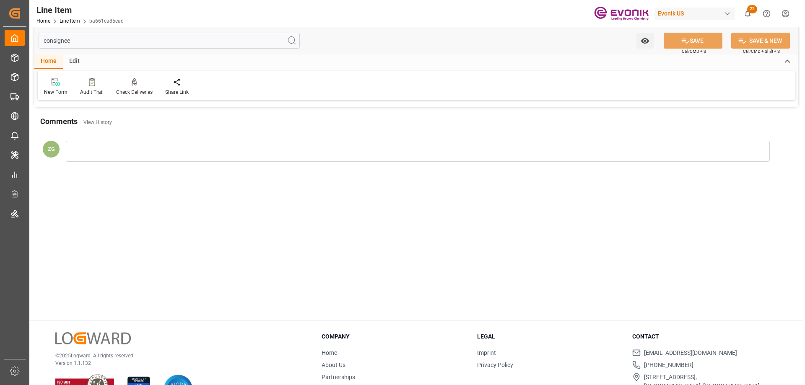
scroll to position [0, 0]
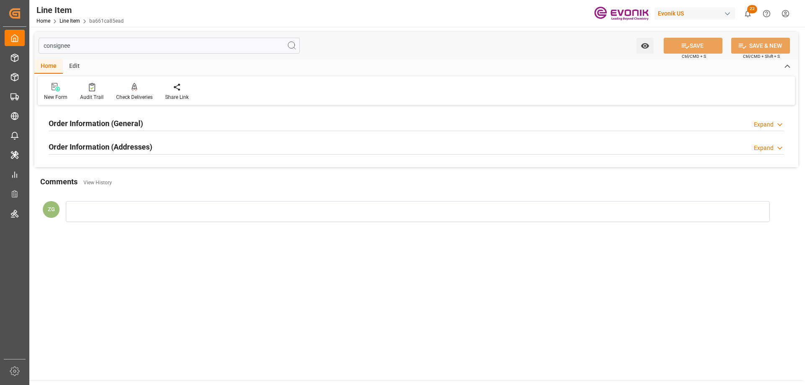
type input "consignee"
click at [91, 153] on div "Order Information (Addresses)" at bounding box center [101, 146] width 104 height 16
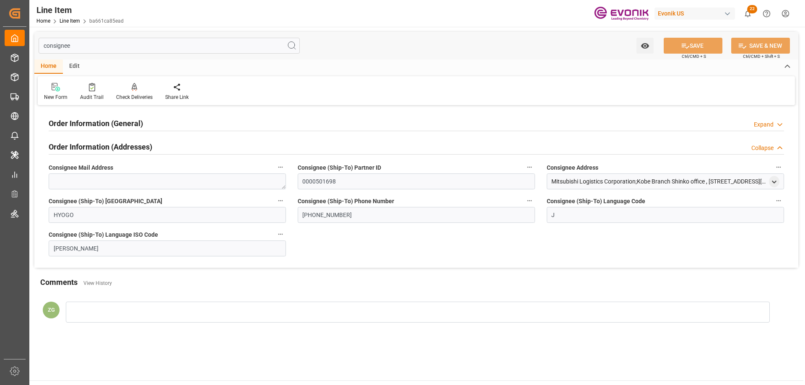
click at [85, 119] on h2 "Order Information (General)" at bounding box center [96, 123] width 94 height 11
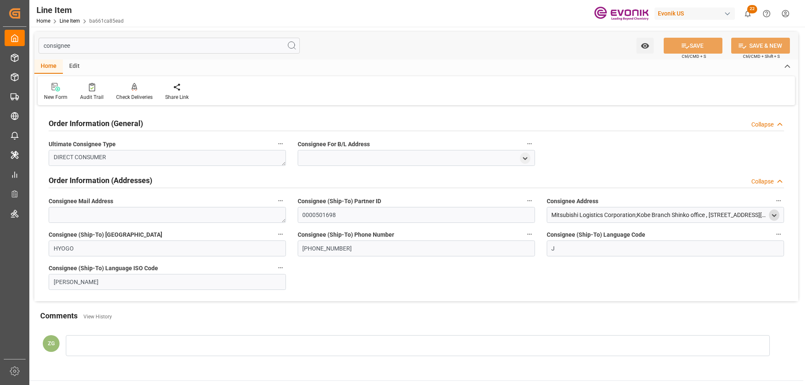
click at [775, 218] on icon "open menu" at bounding box center [774, 215] width 7 height 7
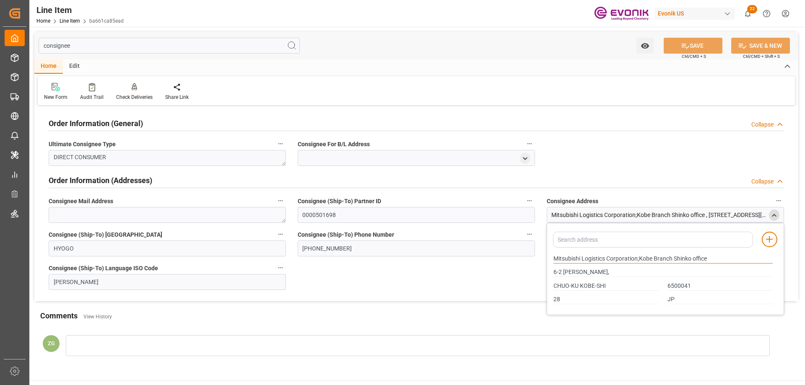
drag, startPoint x: 554, startPoint y: 259, endPoint x: 580, endPoint y: 258, distance: 26.4
click at [580, 258] on input "Mitsubishi Logistics Corporation;Kobe Branch Shinko office" at bounding box center [662, 258] width 219 height 9
click at [596, 256] on input "Mitsubishi Logistics Corporation;Kobe Branch Shinko office" at bounding box center [662, 258] width 219 height 9
